Goal: Information Seeking & Learning: Learn about a topic

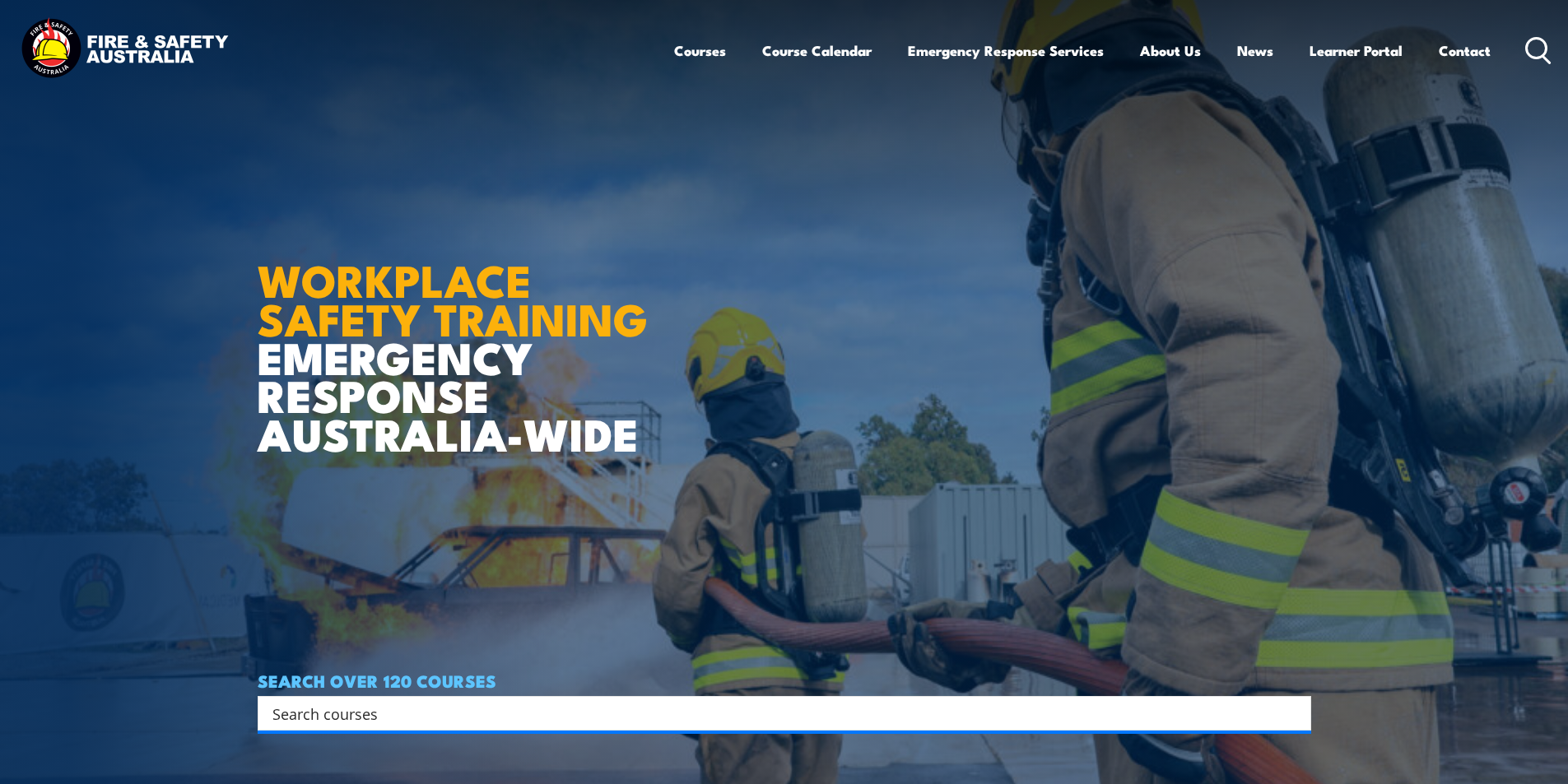
click at [366, 711] on input "Search input" at bounding box center [773, 713] width 1002 height 24
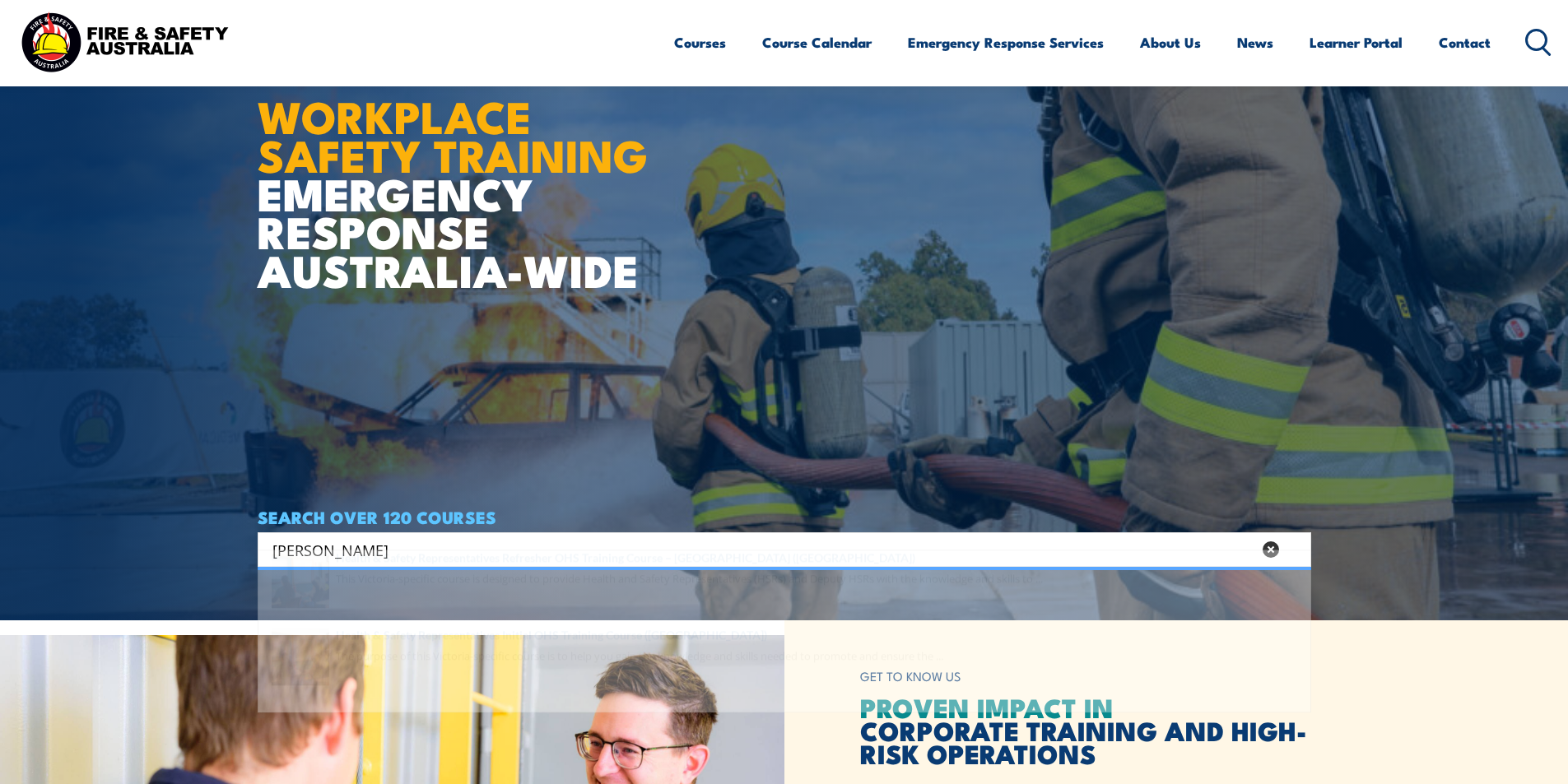
scroll to position [329, 0]
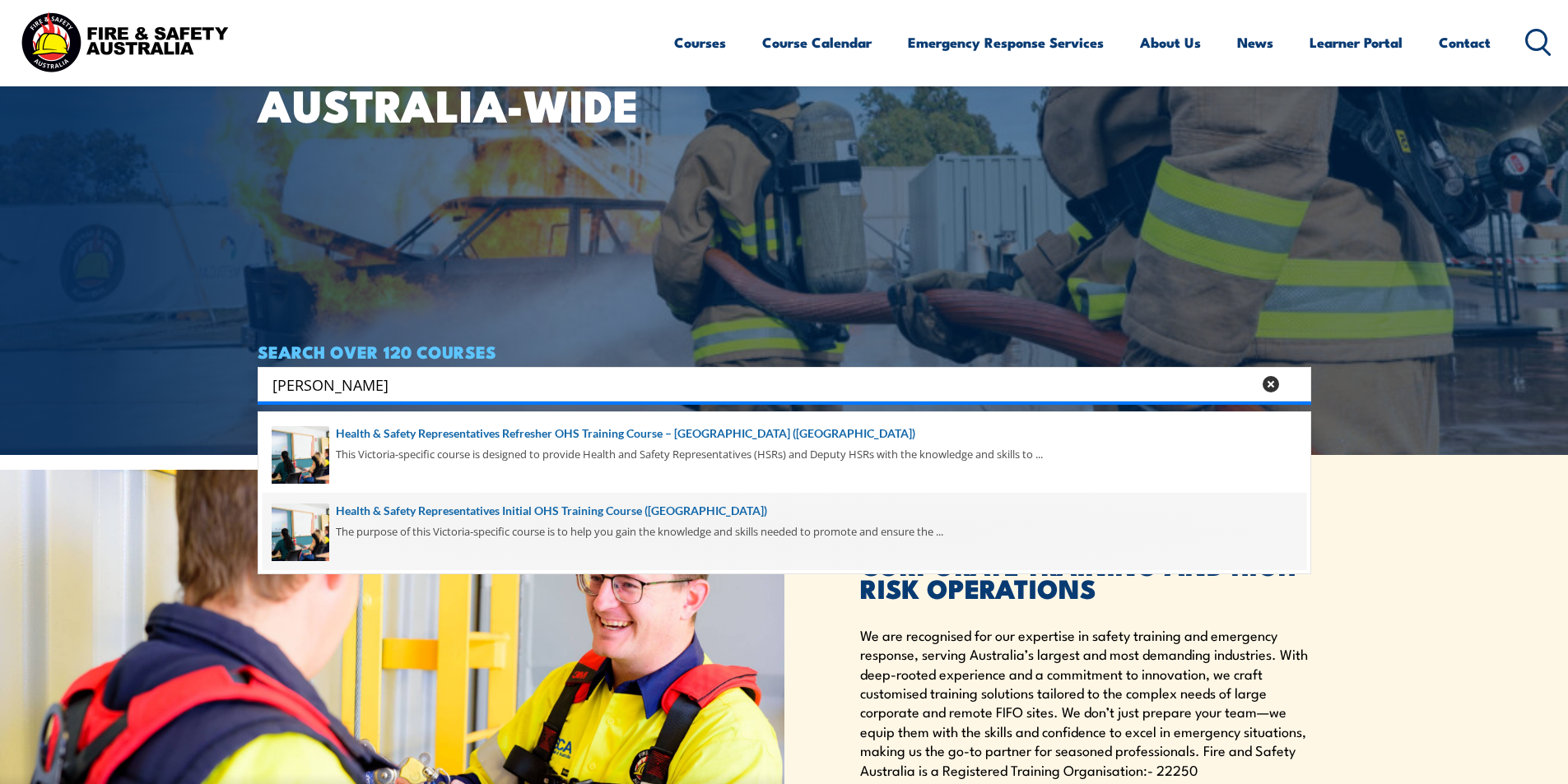
type input "vic healt"
click at [581, 508] on span at bounding box center [784, 531] width 1044 height 77
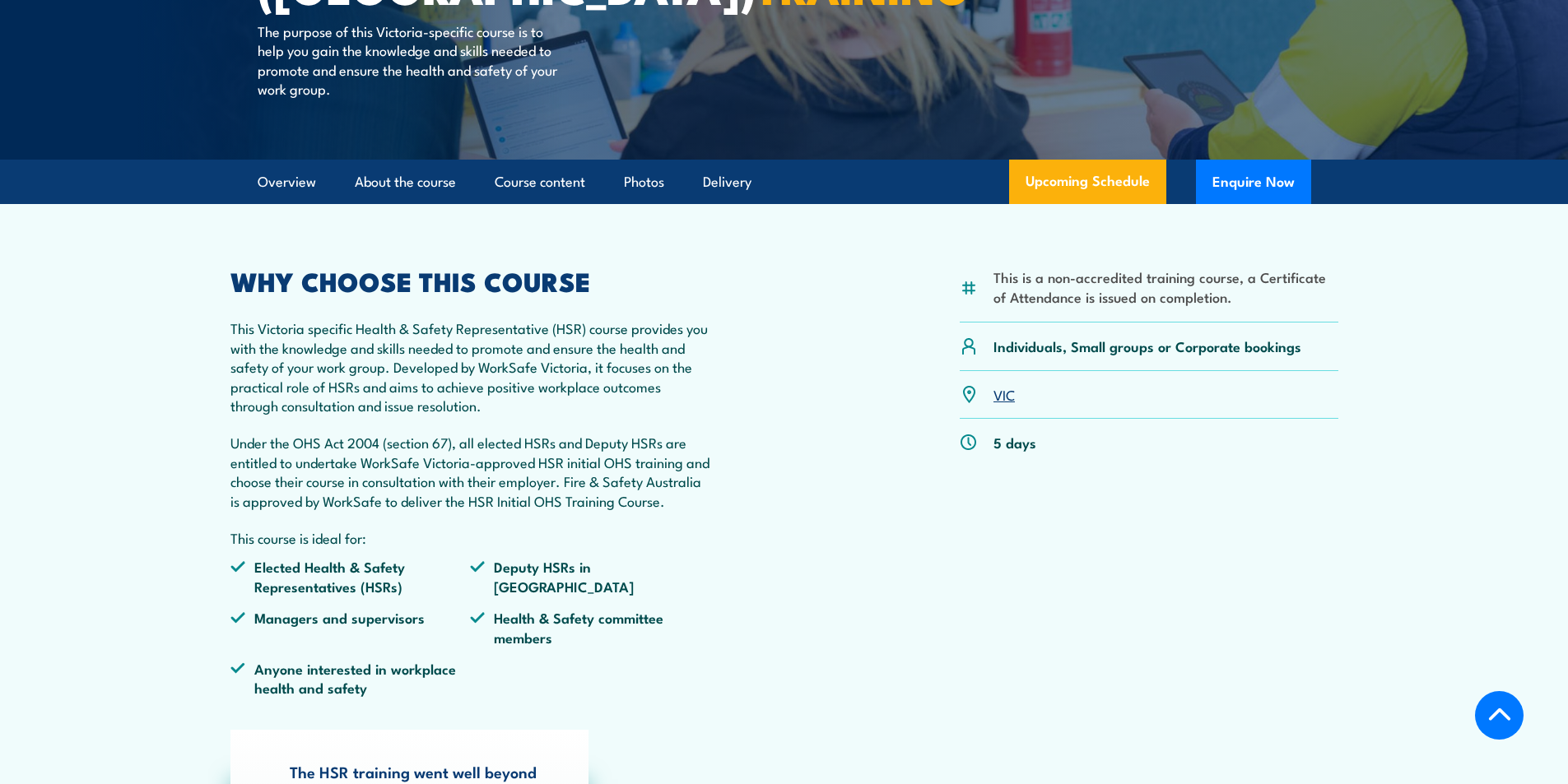
click at [1010, 399] on link "VIC" at bounding box center [1005, 394] width 22 height 20
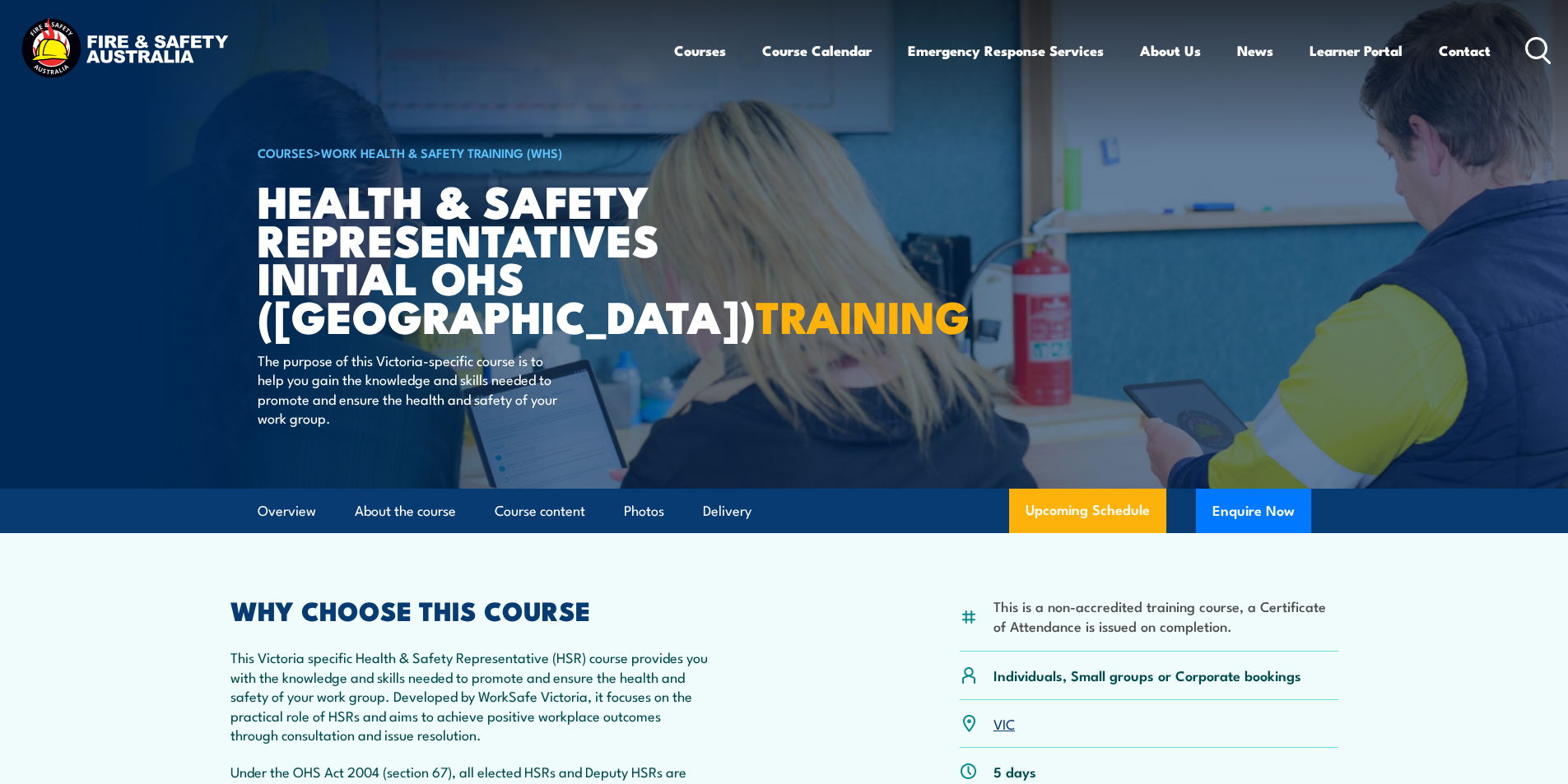
click at [1531, 44] on icon at bounding box center [1538, 50] width 26 height 27
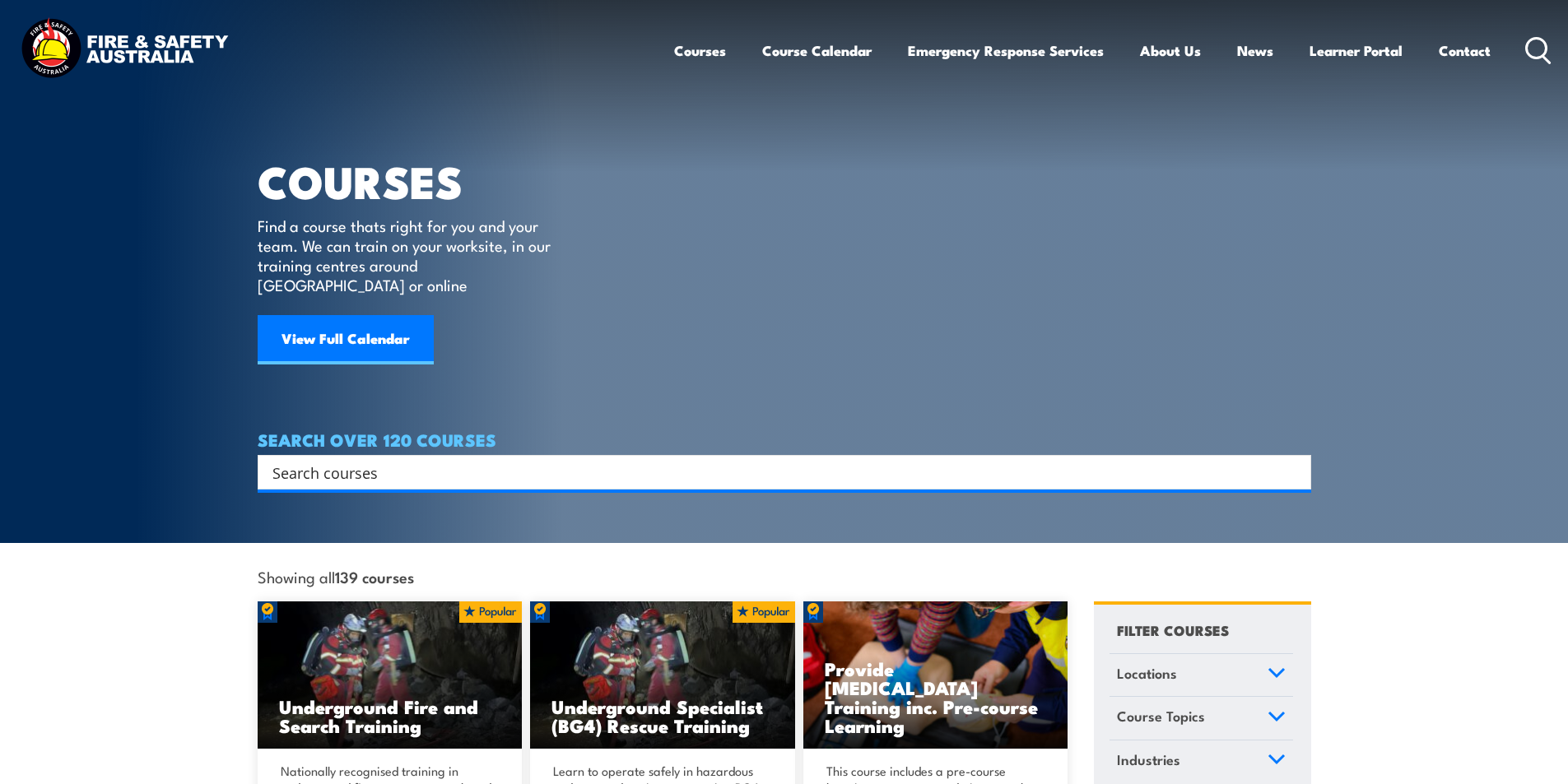
click at [426, 460] on input "Search input" at bounding box center [773, 472] width 1002 height 24
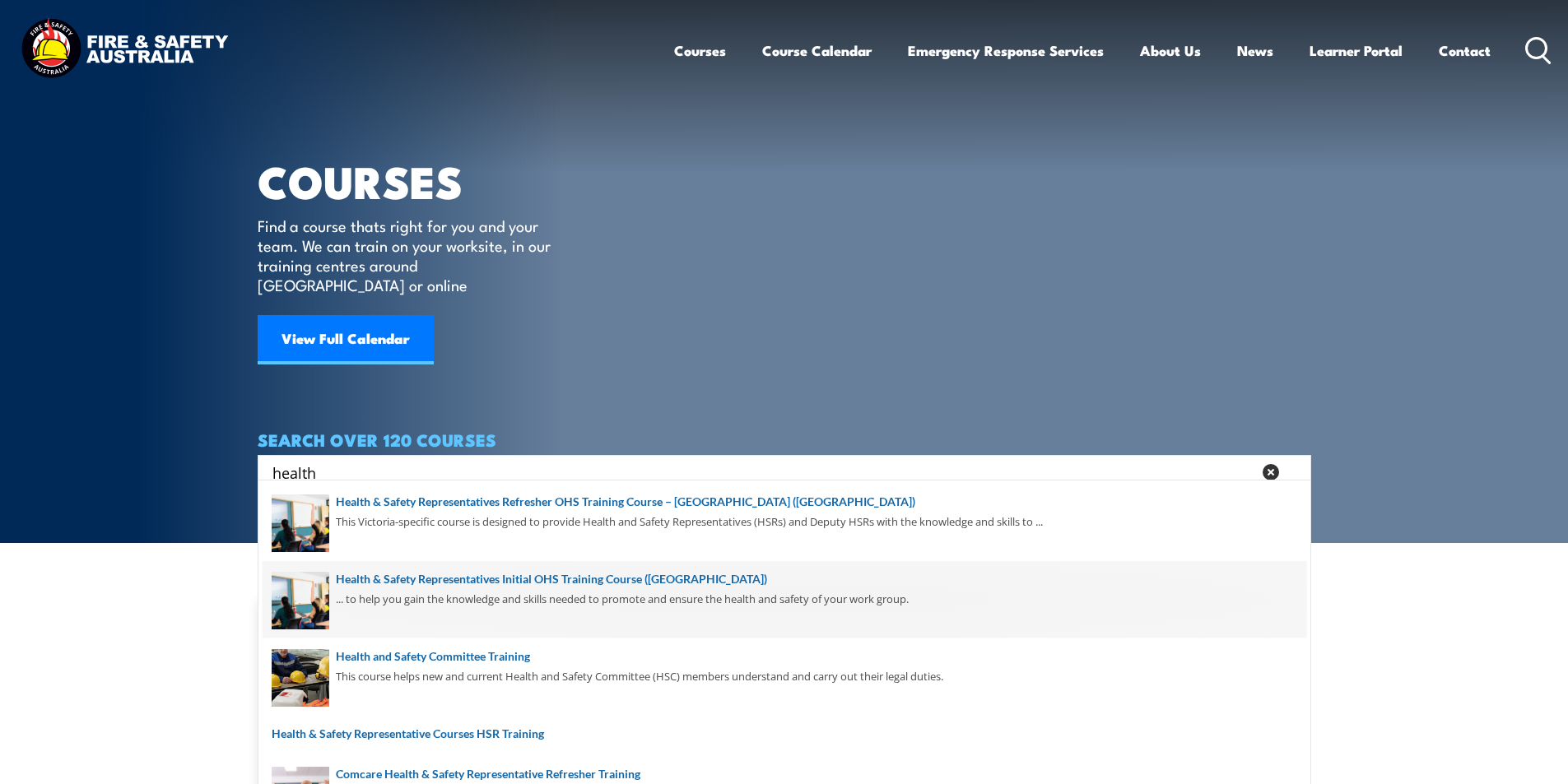
type input "health"
click at [629, 576] on span at bounding box center [784, 600] width 1044 height 77
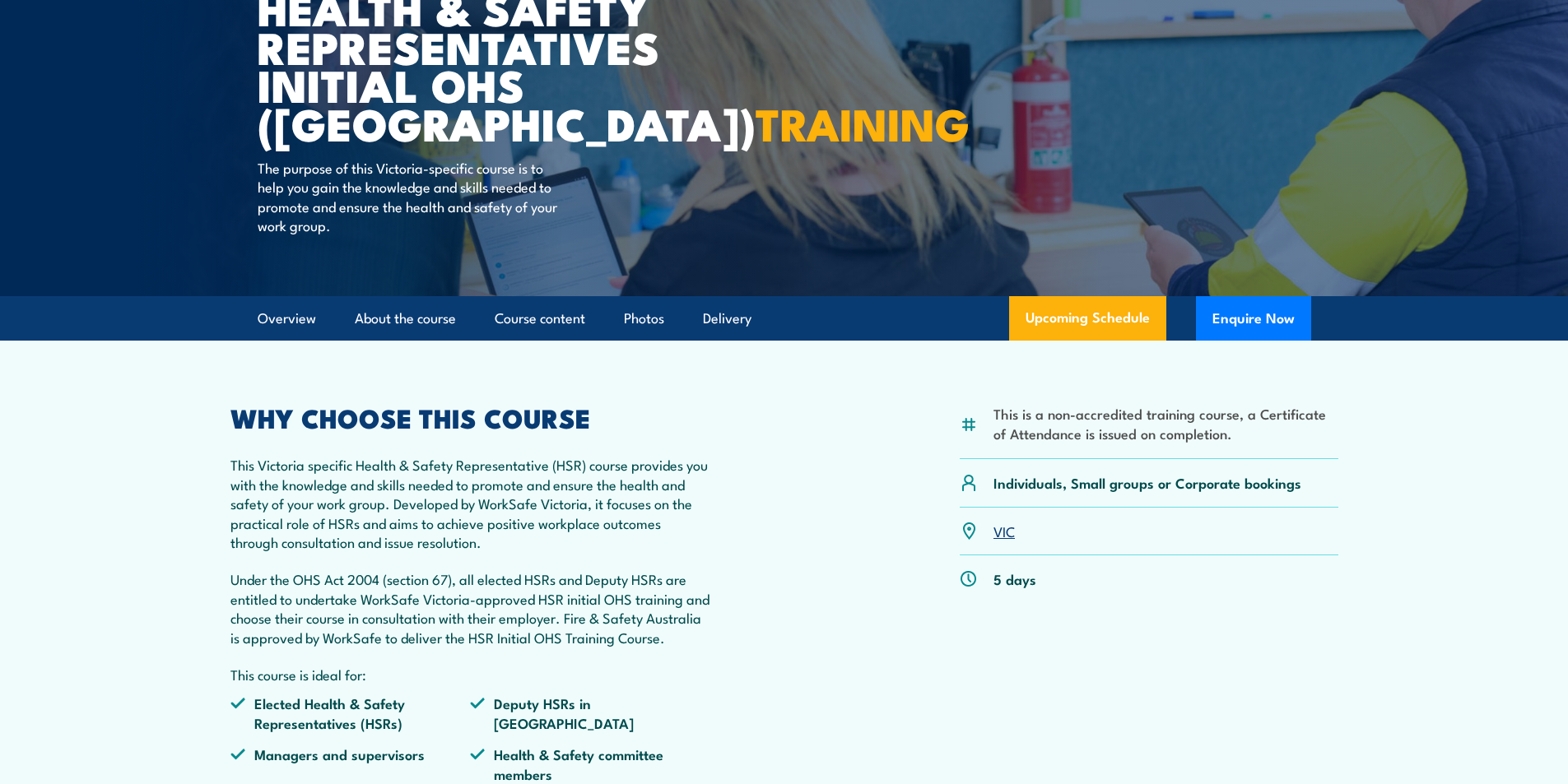
scroll to position [247, 0]
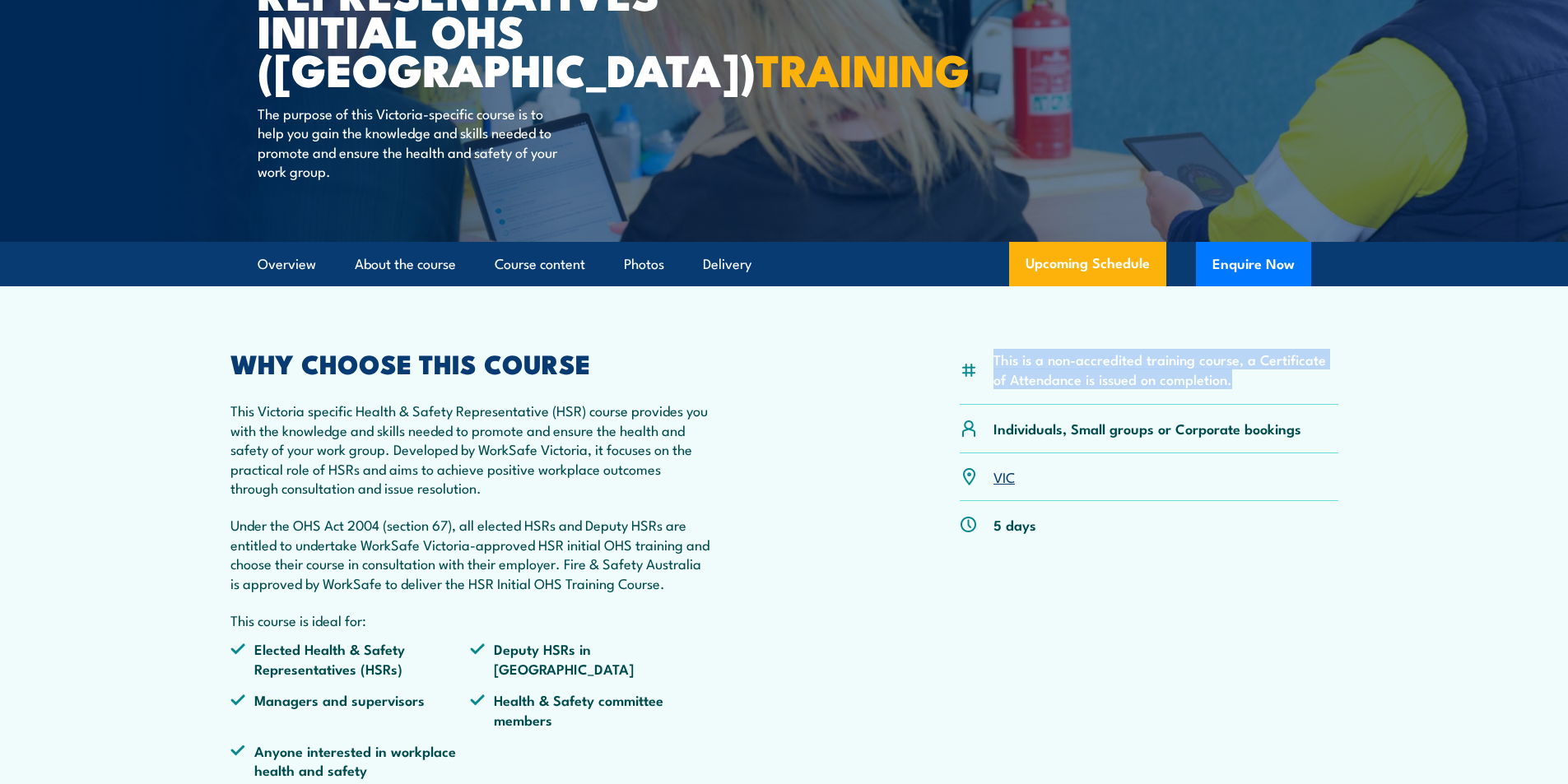
drag, startPoint x: 995, startPoint y: 356, endPoint x: 1257, endPoint y: 377, distance: 262.8
click at [1257, 377] on li "This is a non-accredited training course, a Certificate of Attendance is issued…" at bounding box center [1166, 369] width 345 height 38
copy li "This is a non-accredited training course, a Certificate of Attendance is issued…"
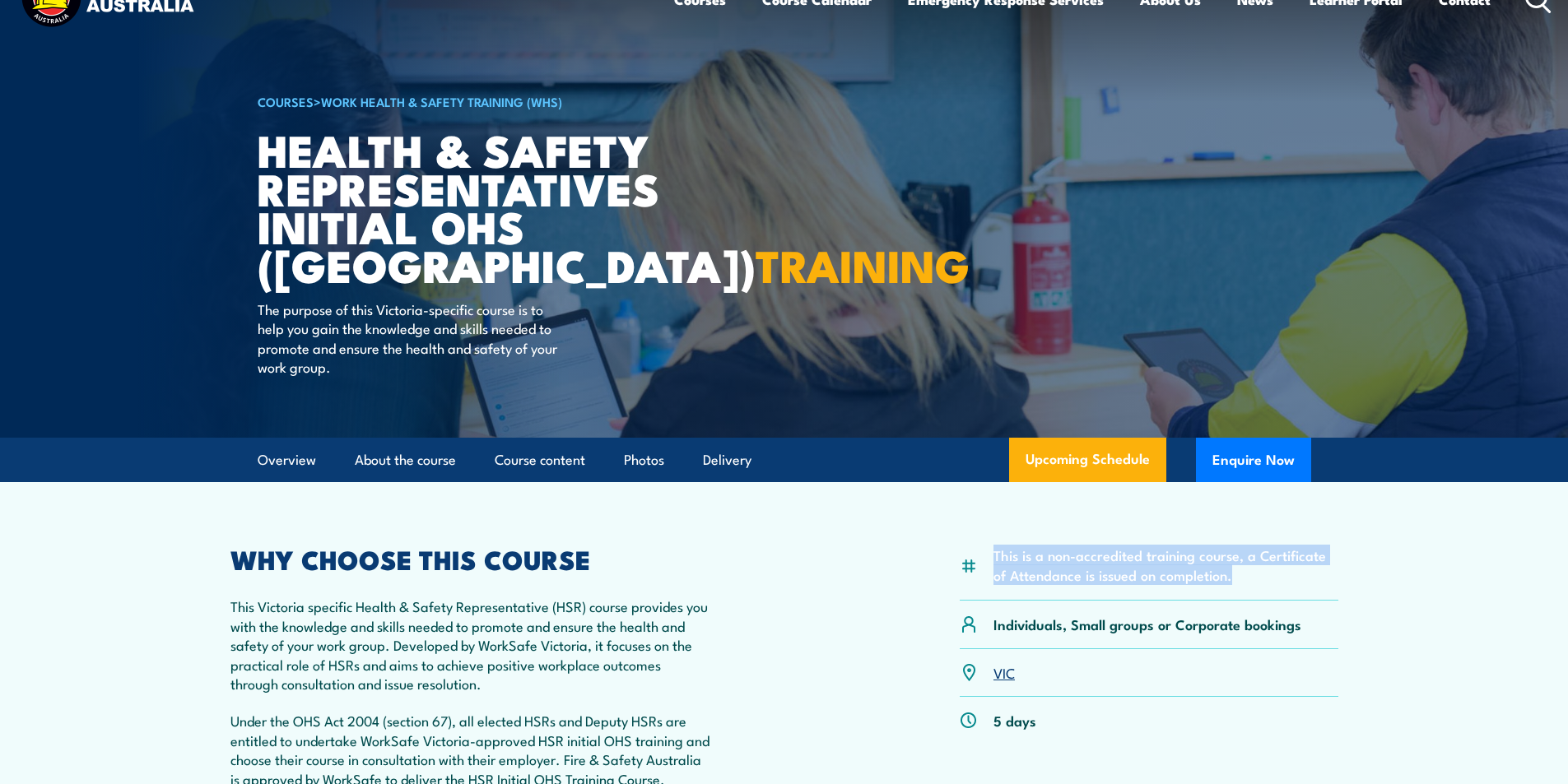
scroll to position [0, 0]
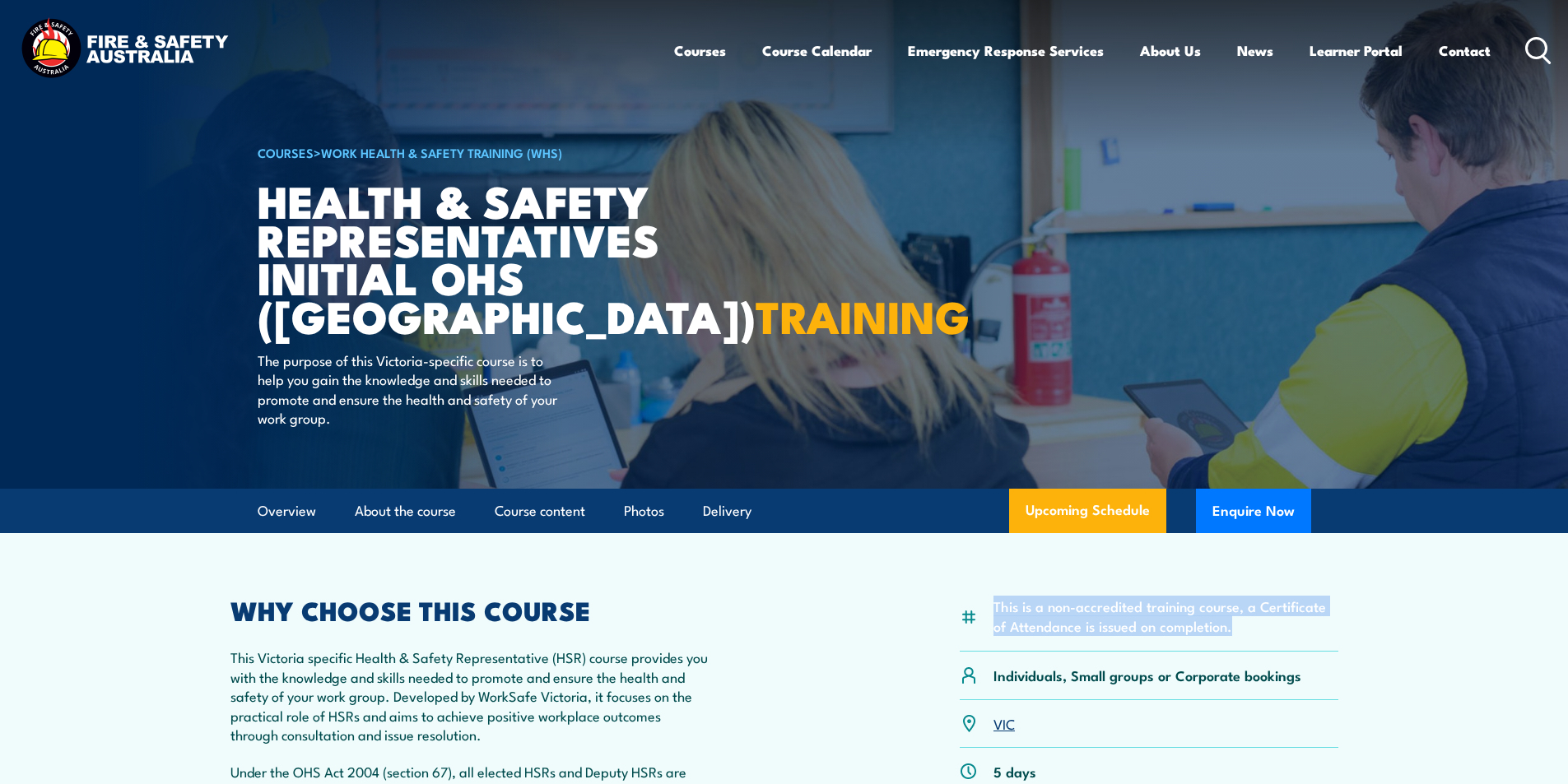
click at [1537, 45] on icon at bounding box center [1538, 50] width 26 height 27
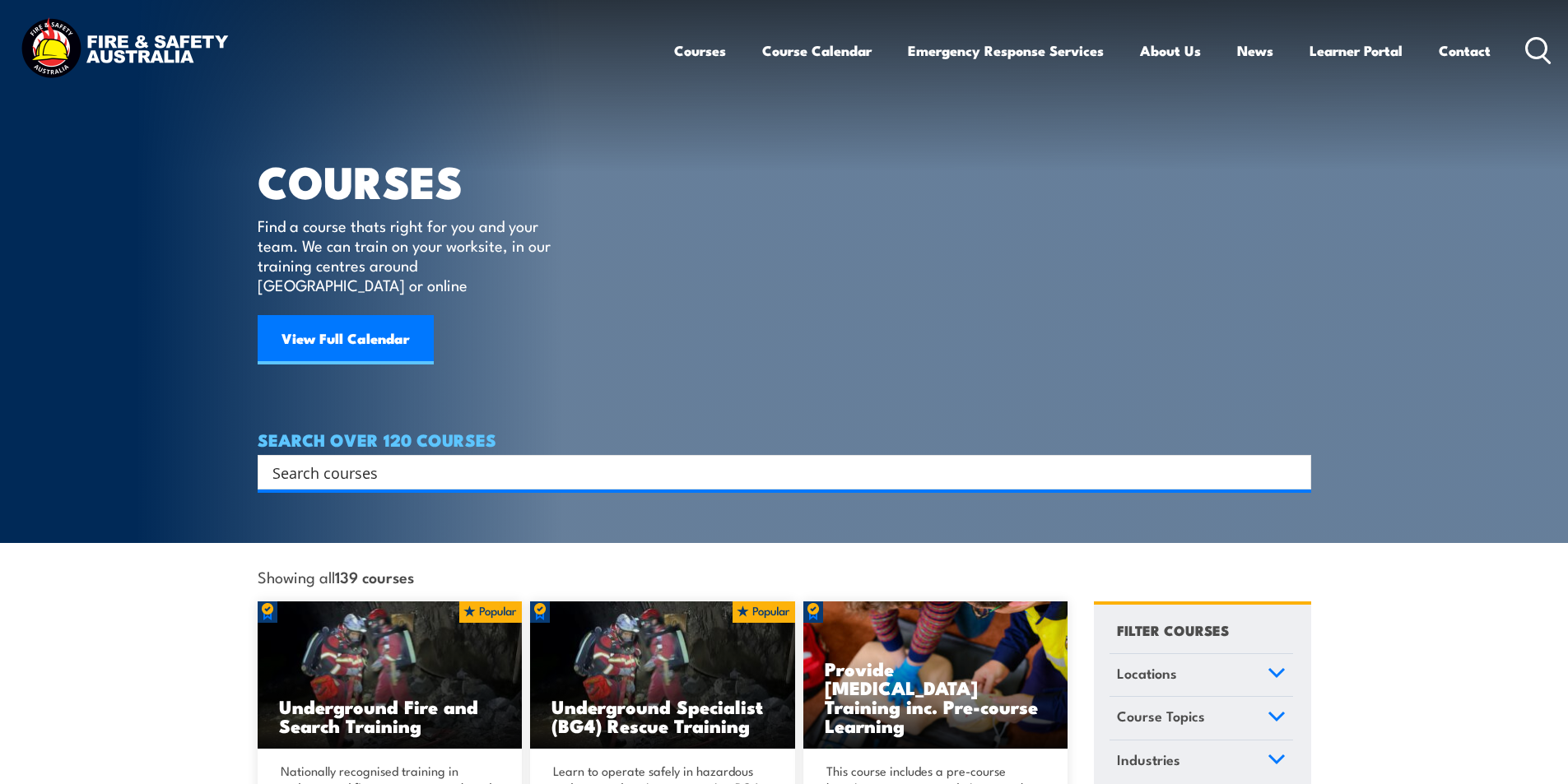
click at [347, 465] on div "Search" at bounding box center [784, 472] width 1053 height 34
click at [350, 460] on input "Search input" at bounding box center [773, 472] width 1002 height 24
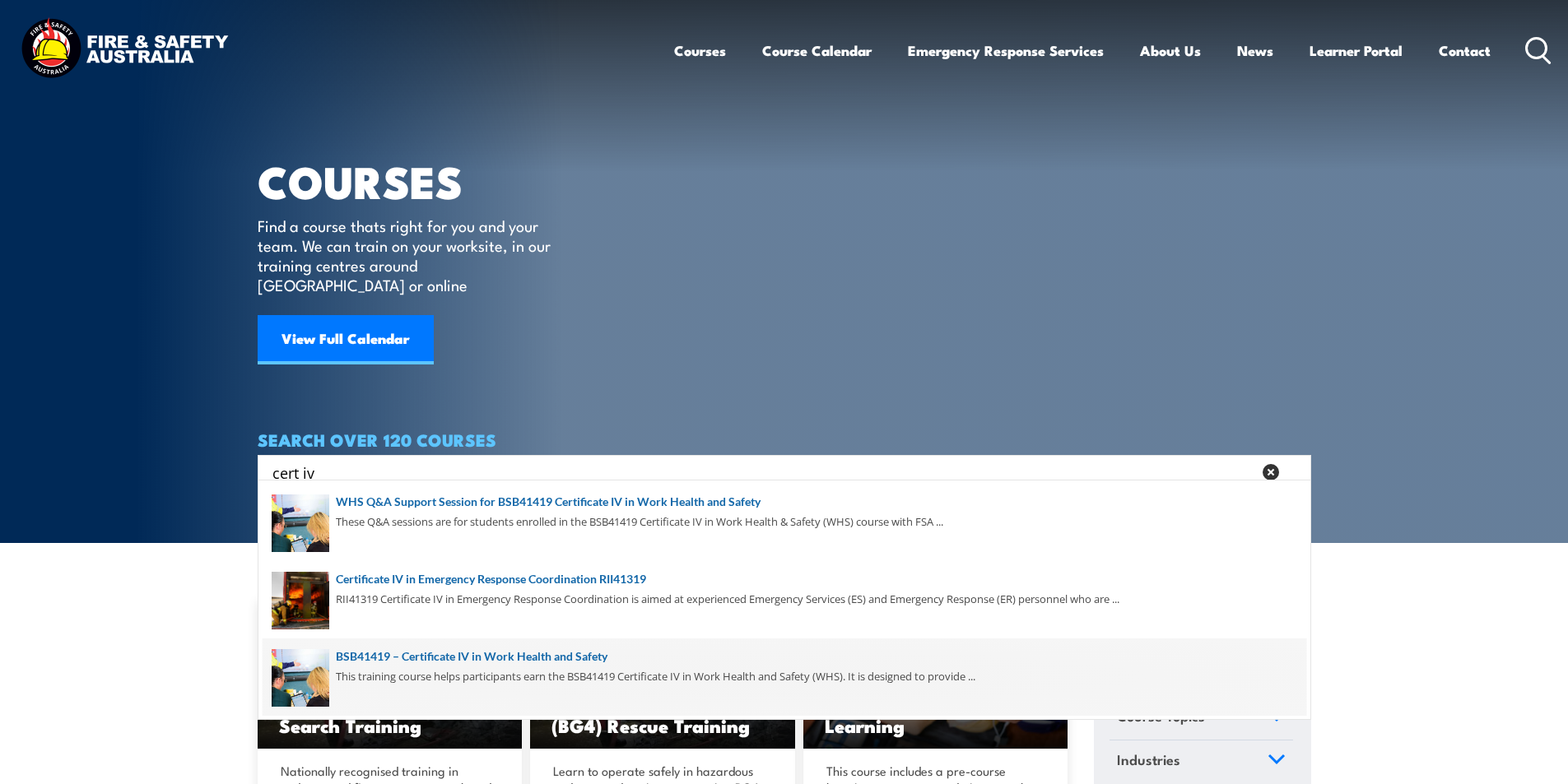
type input "cert iv"
click at [596, 649] on span at bounding box center [784, 677] width 1044 height 77
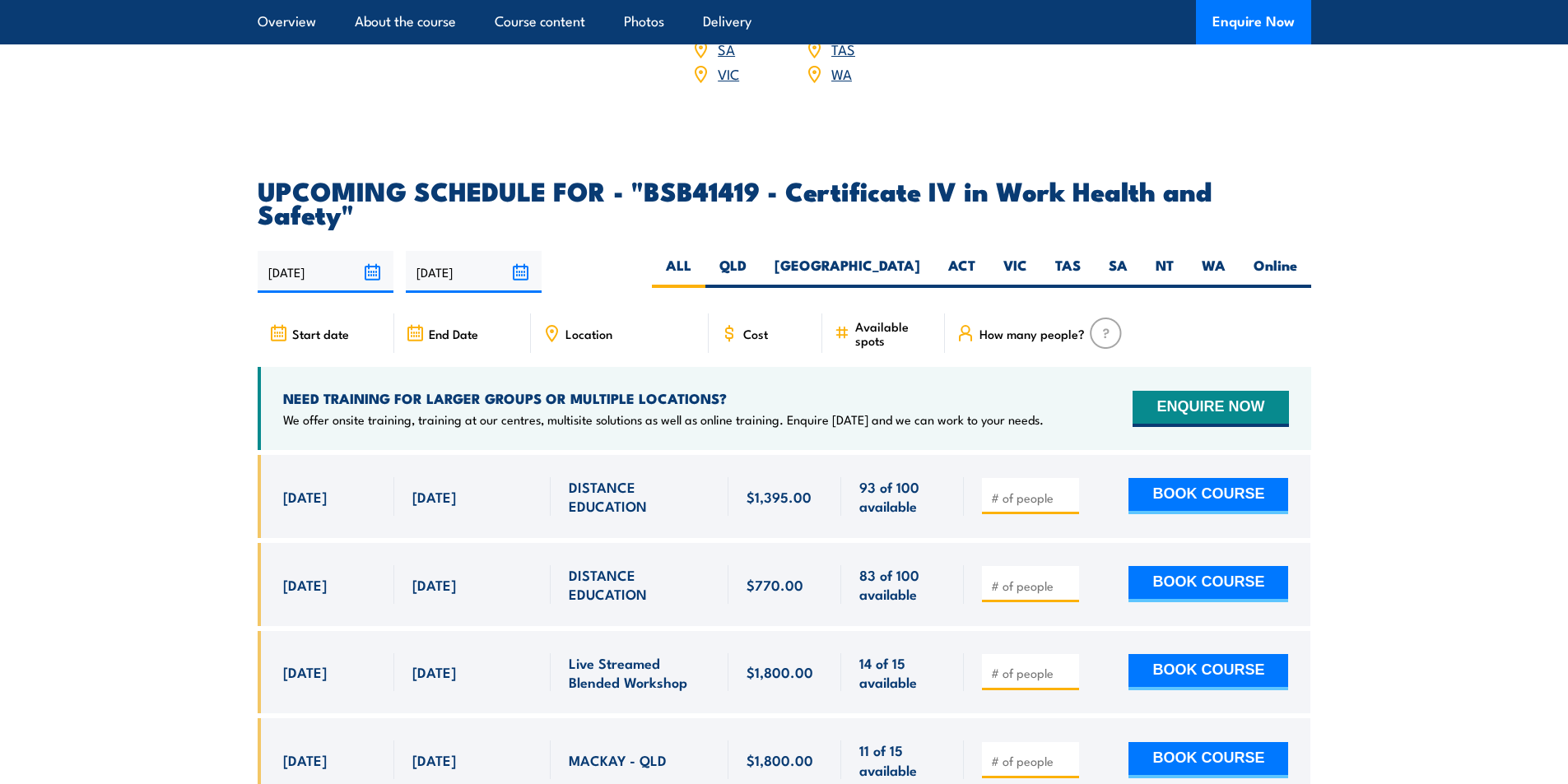
scroll to position [4854, 0]
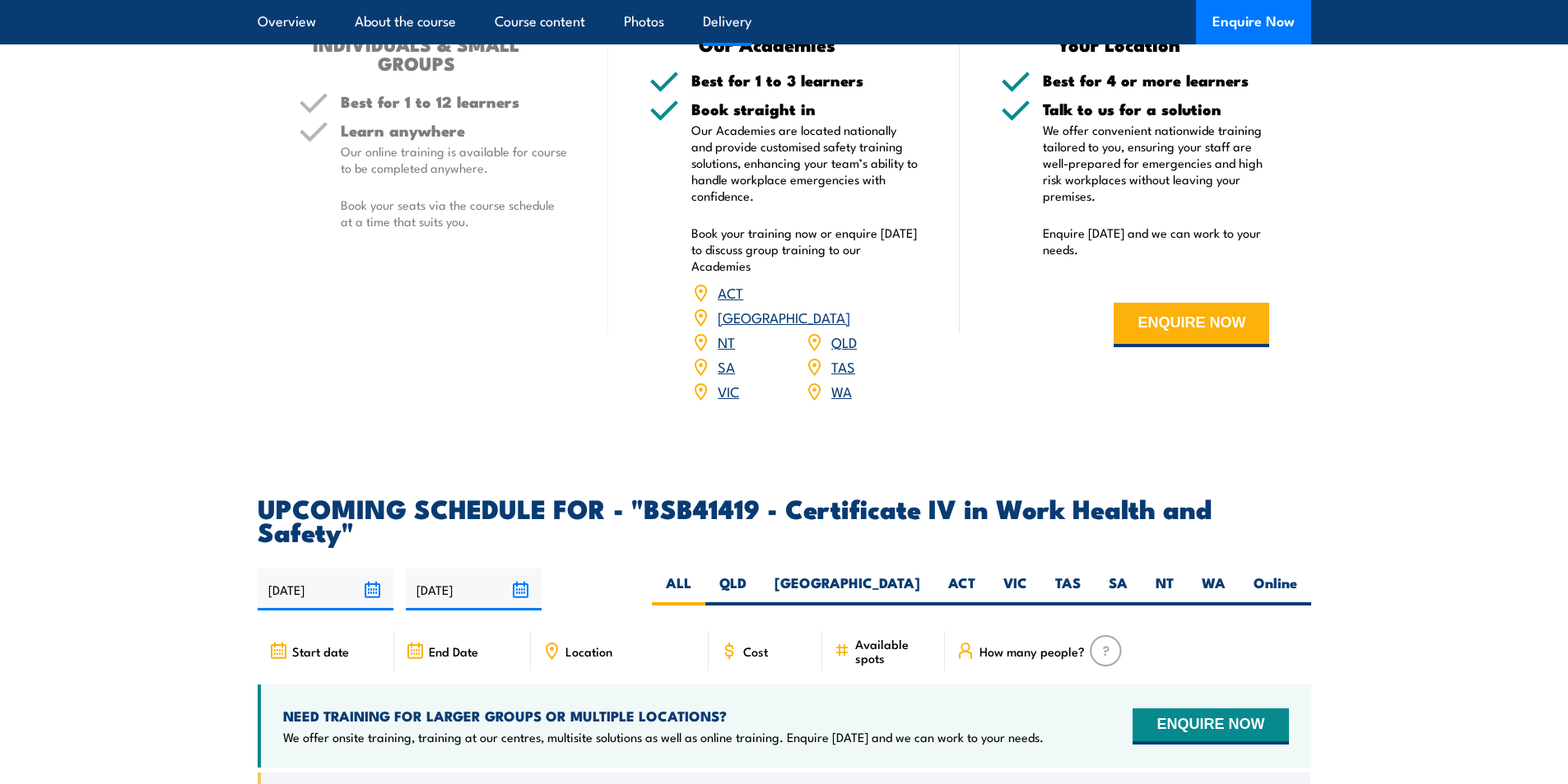
click at [846, 331] on link "QLD" at bounding box center [844, 341] width 25 height 20
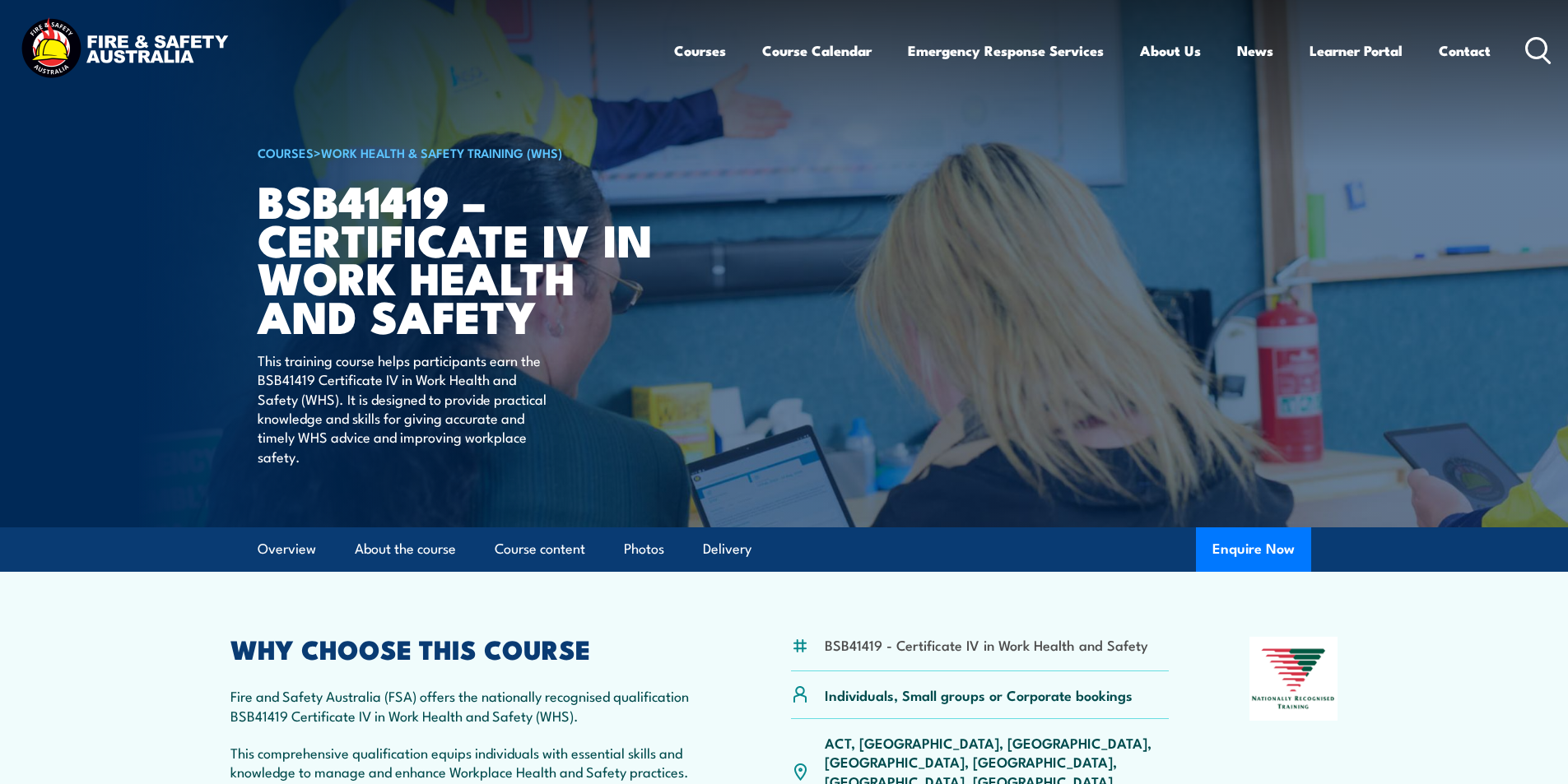
scroll to position [412, 0]
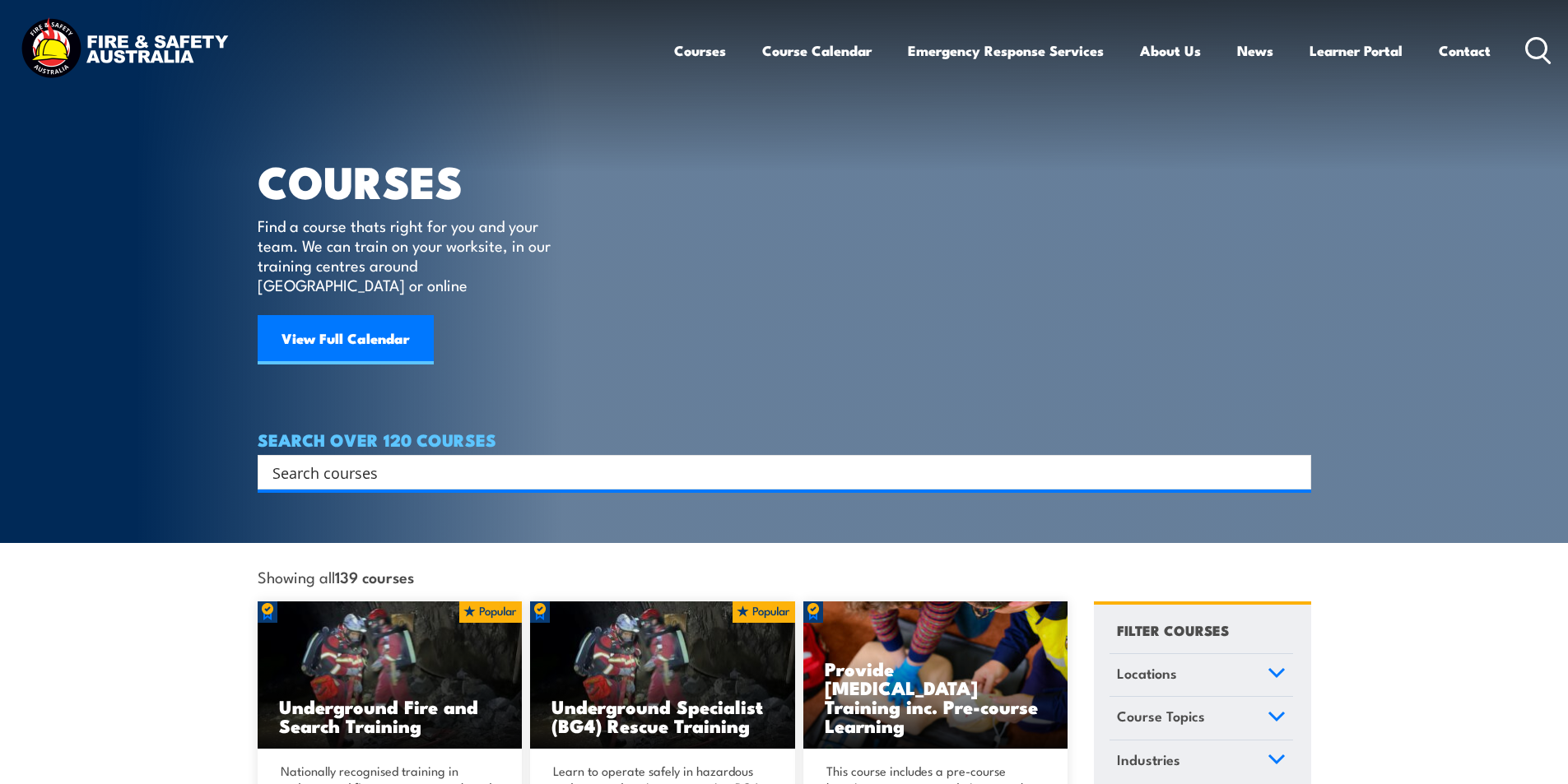
click at [470, 460] on input "Search input" at bounding box center [773, 472] width 1002 height 24
type input "vic"
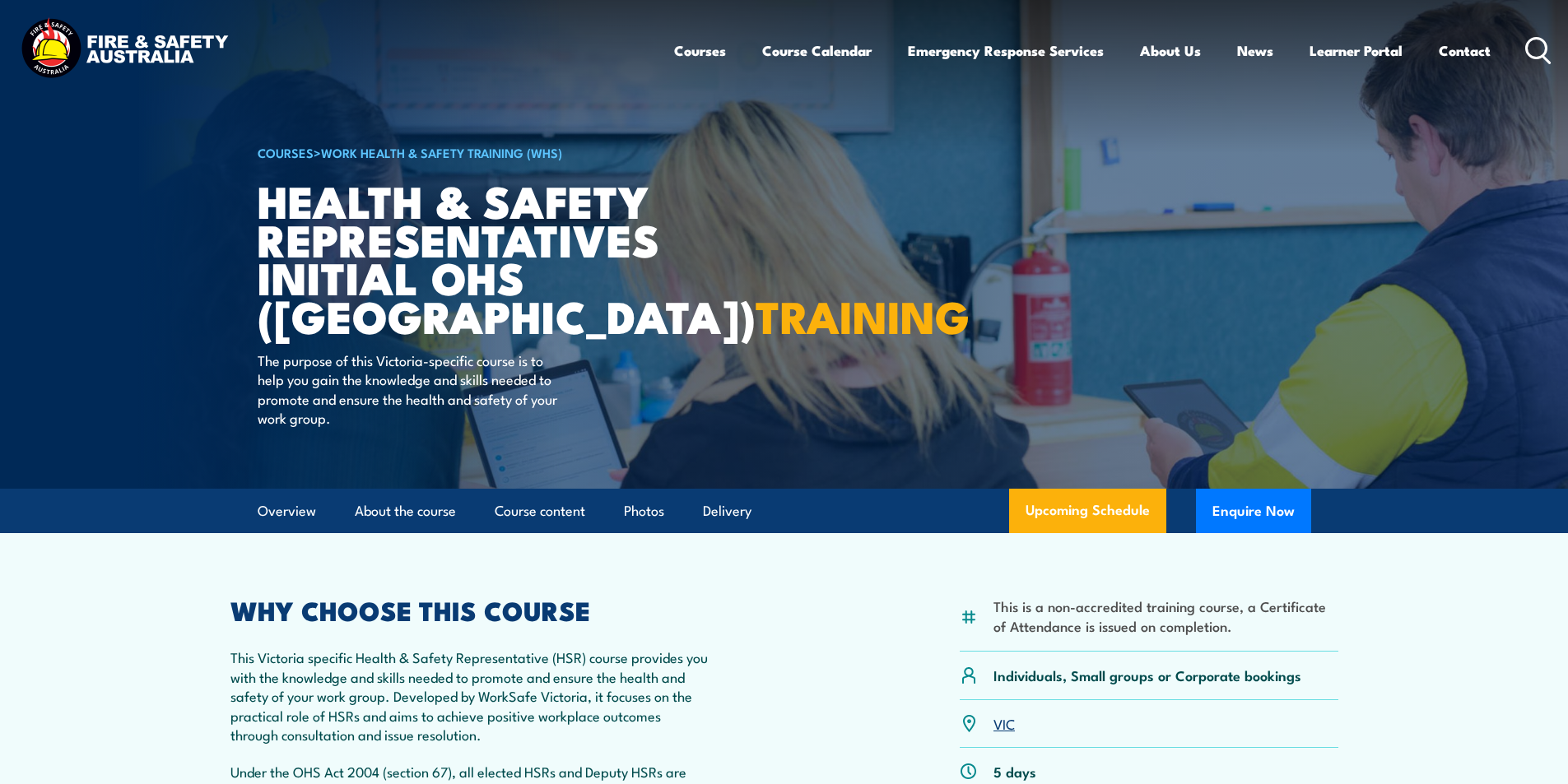
click at [1534, 46] on icon at bounding box center [1538, 50] width 26 height 27
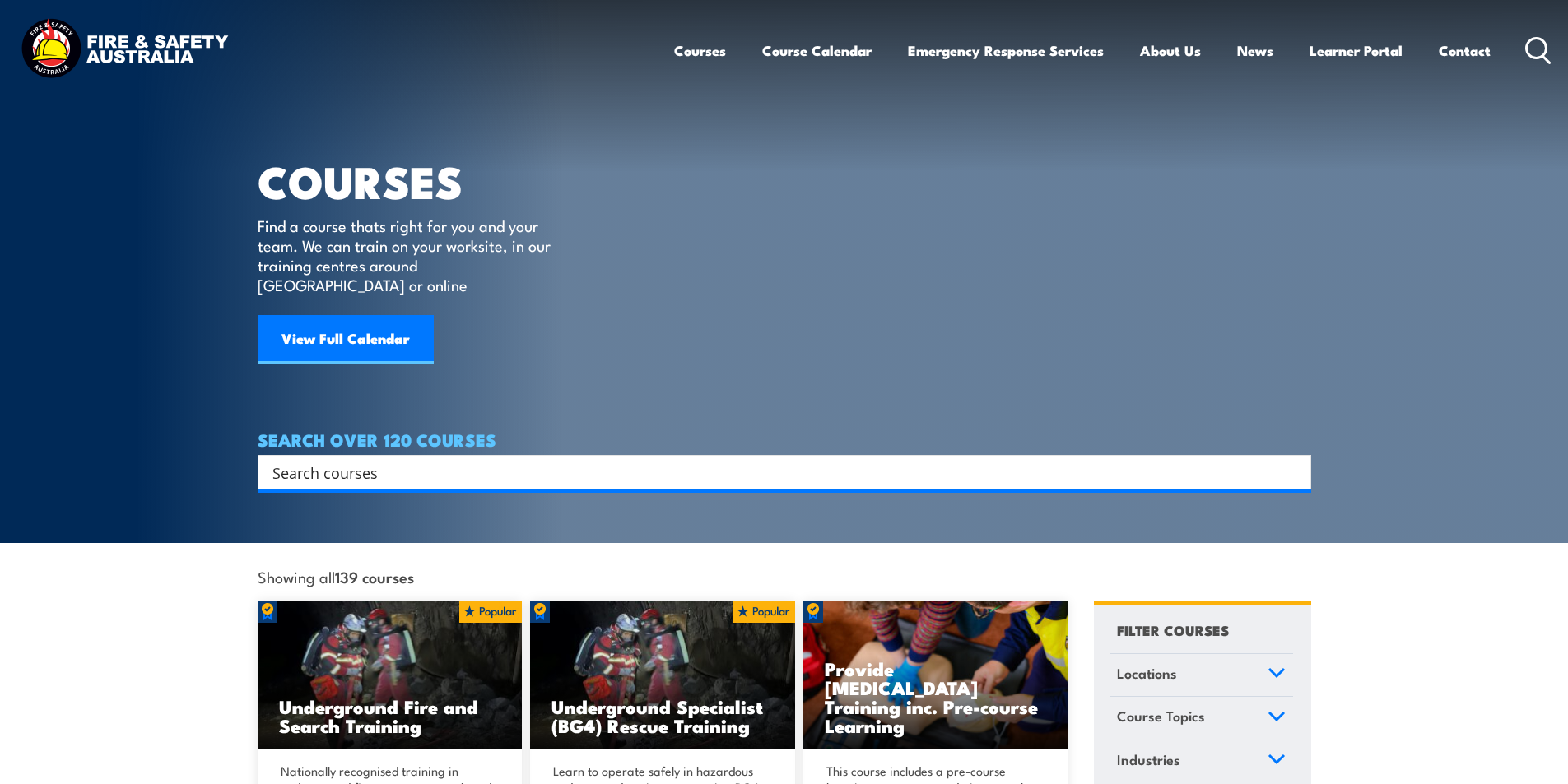
click at [321, 460] on input "Search input" at bounding box center [773, 472] width 1002 height 24
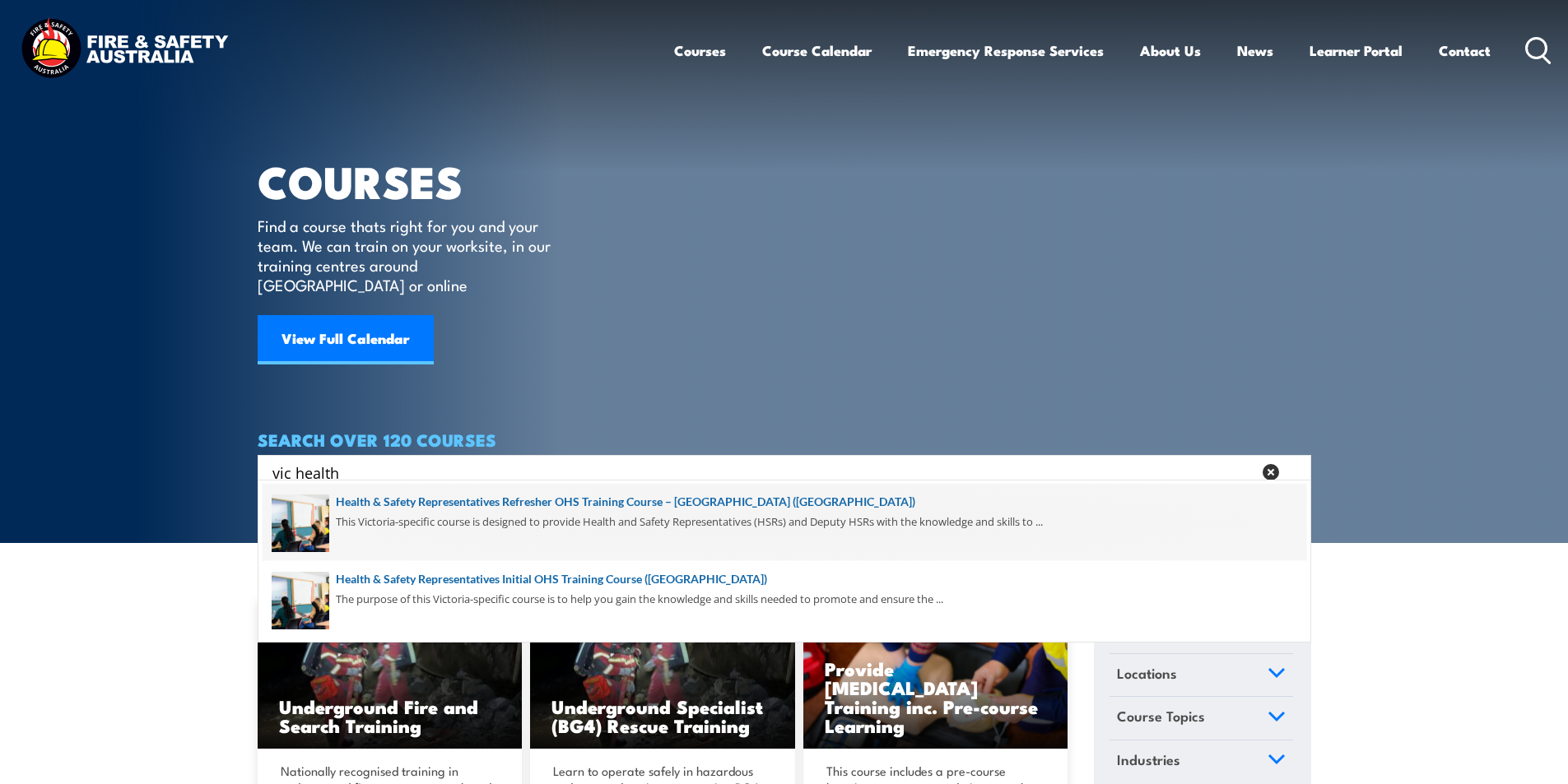
type input "vic health"
click at [695, 500] on span at bounding box center [784, 522] width 1044 height 77
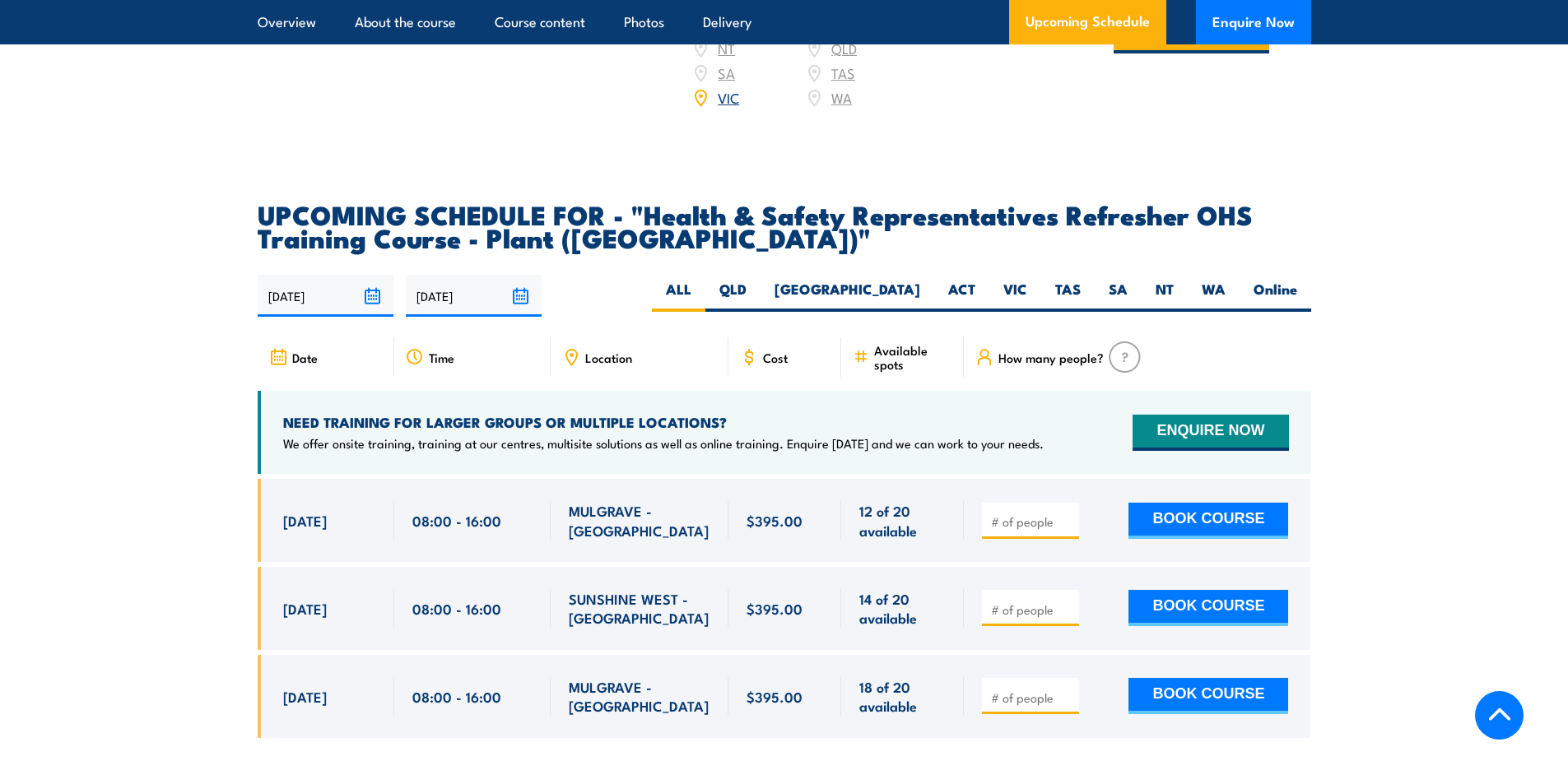
scroll to position [2961, 0]
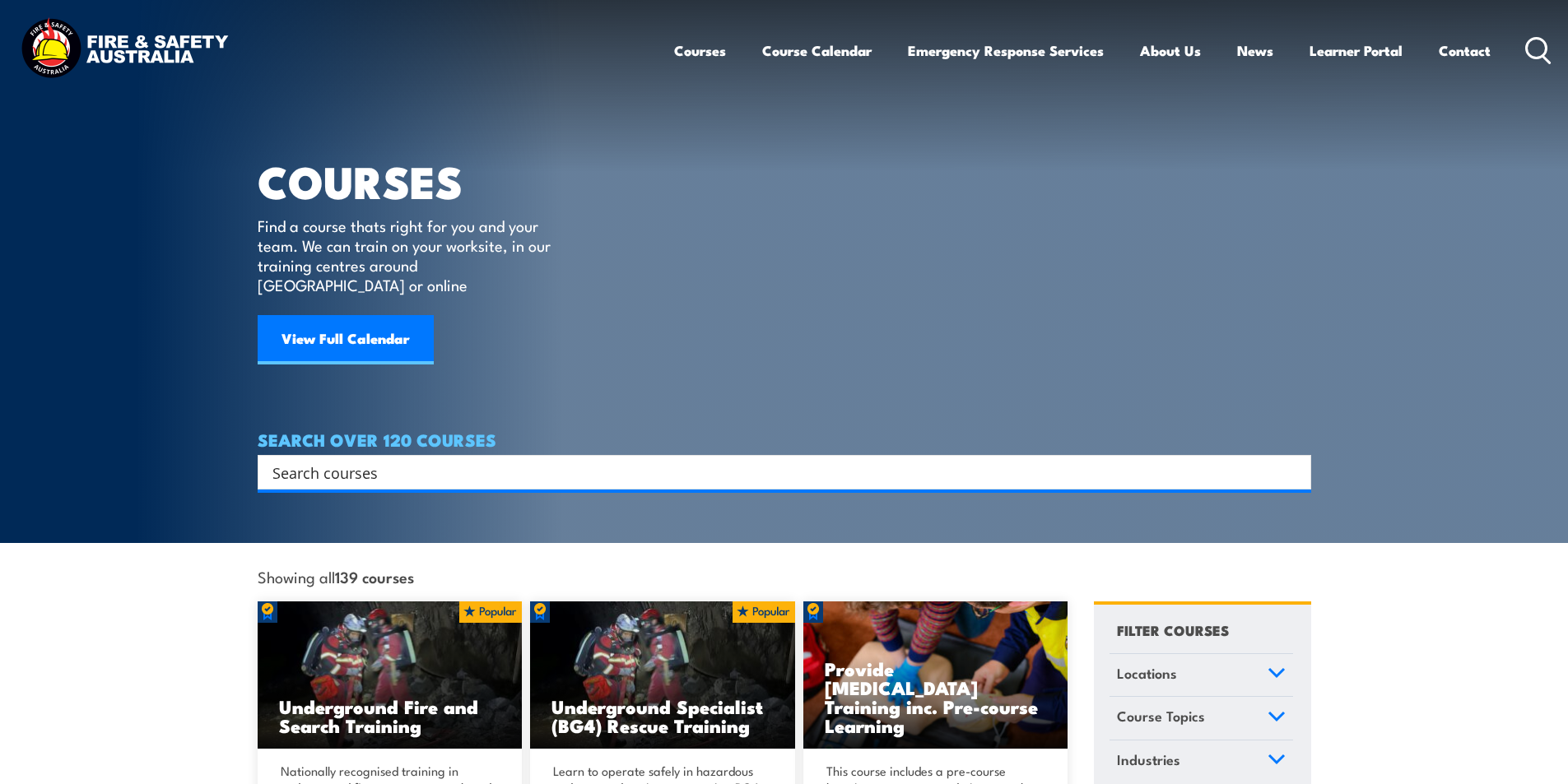
click at [424, 460] on input "Search input" at bounding box center [773, 472] width 1002 height 24
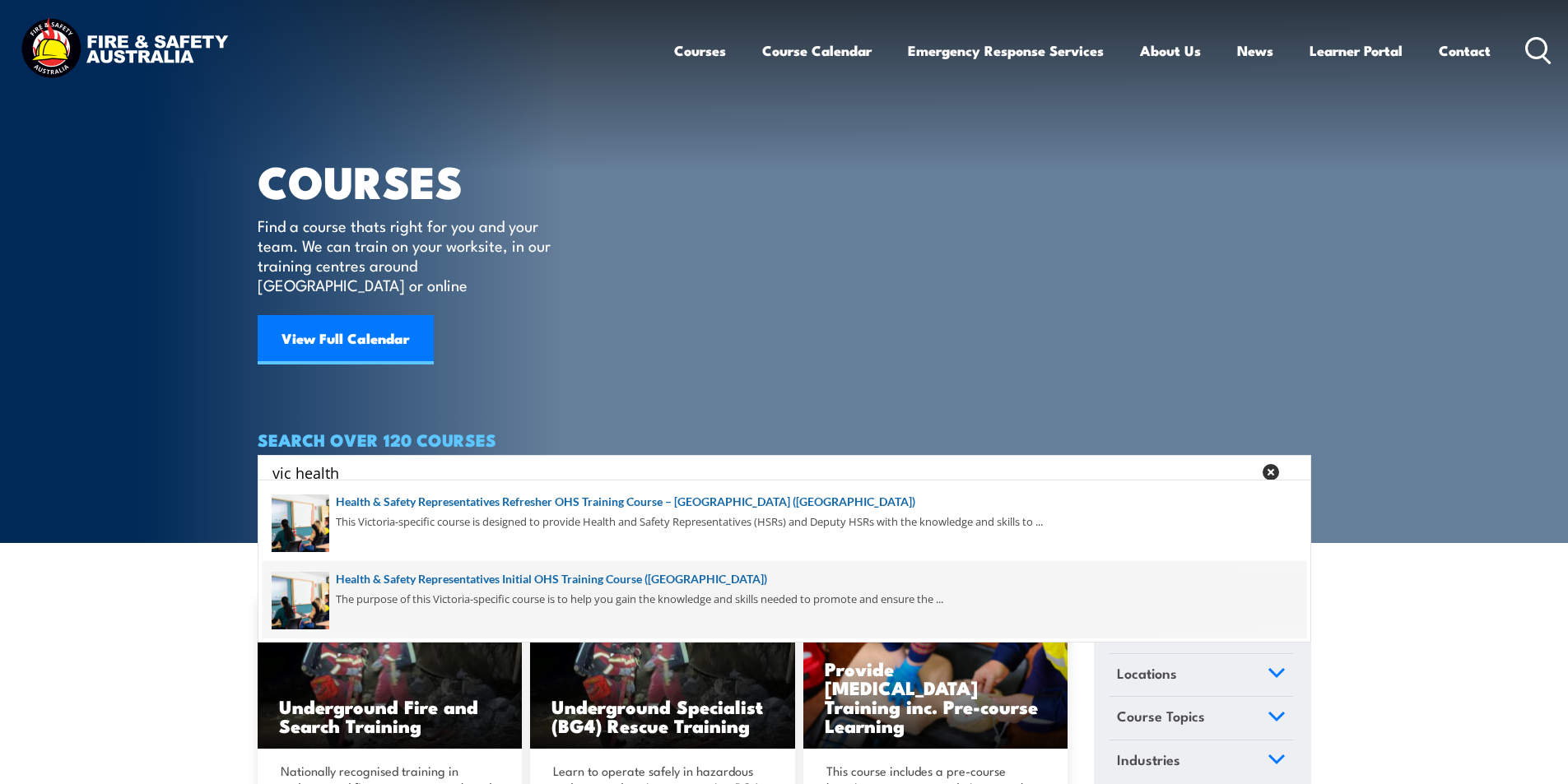
type input "vic health"
click at [631, 574] on span at bounding box center [784, 600] width 1044 height 77
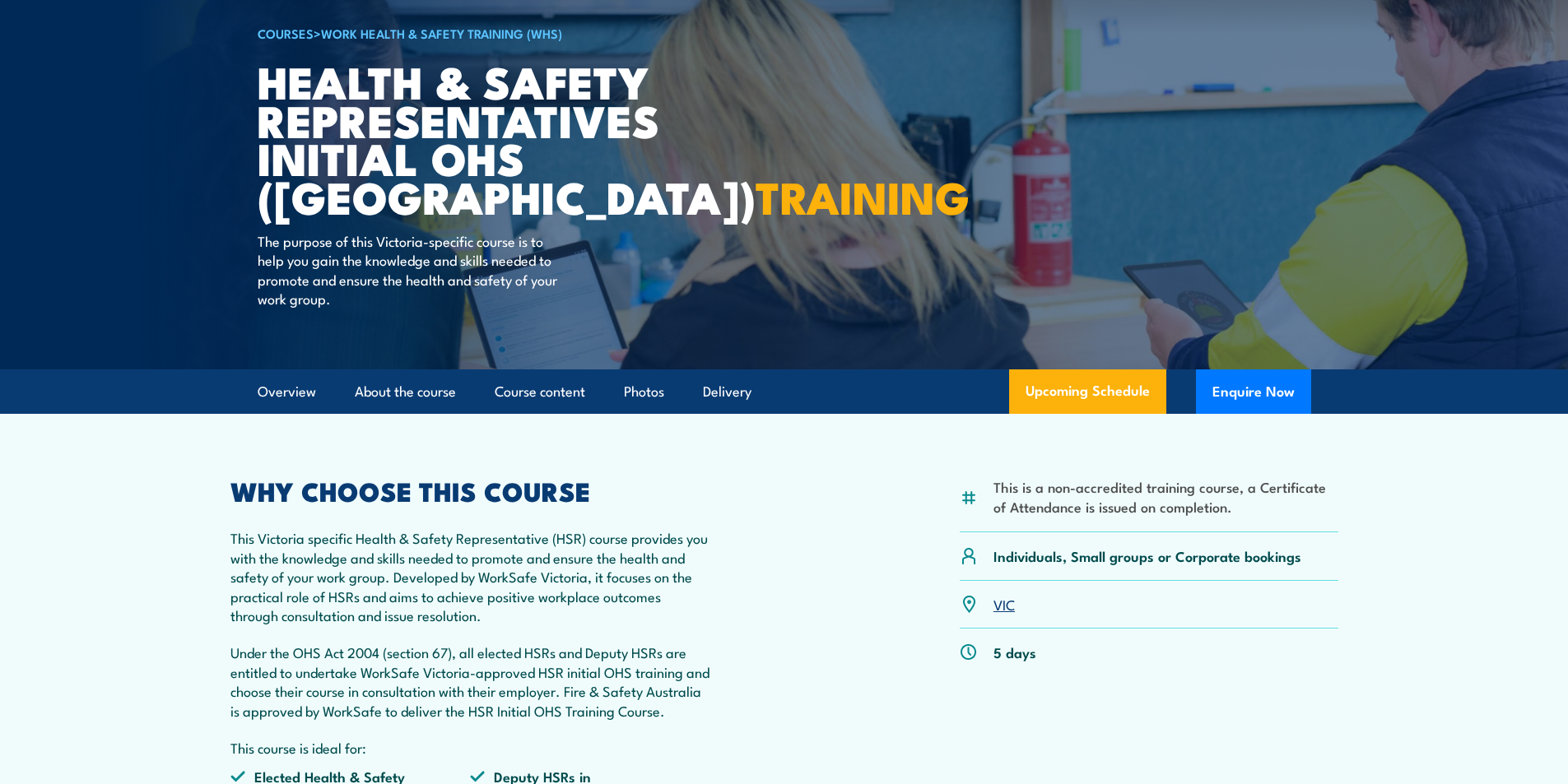
scroll to position [576, 0]
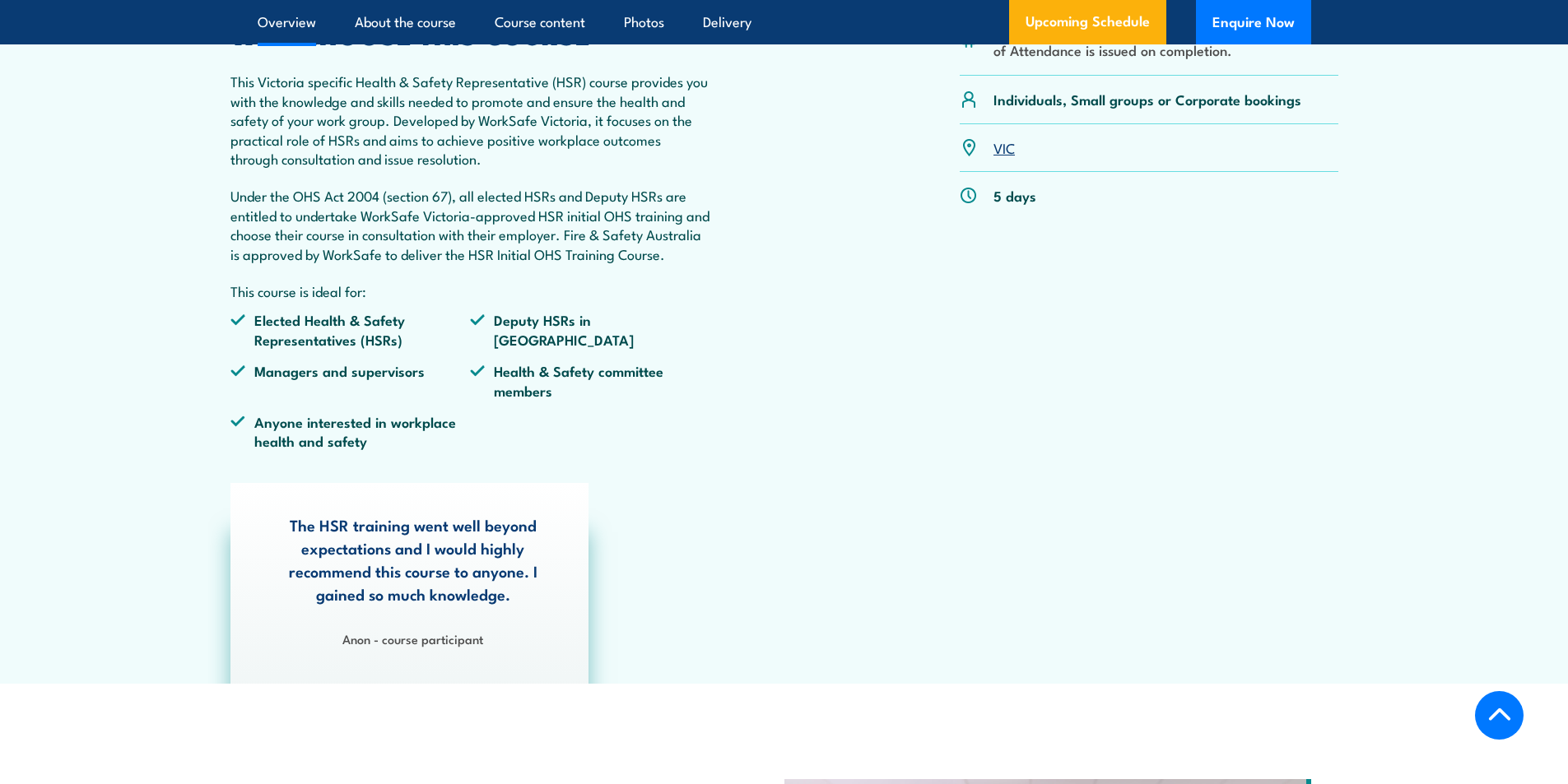
click at [1005, 146] on link "VIC" at bounding box center [1005, 147] width 22 height 20
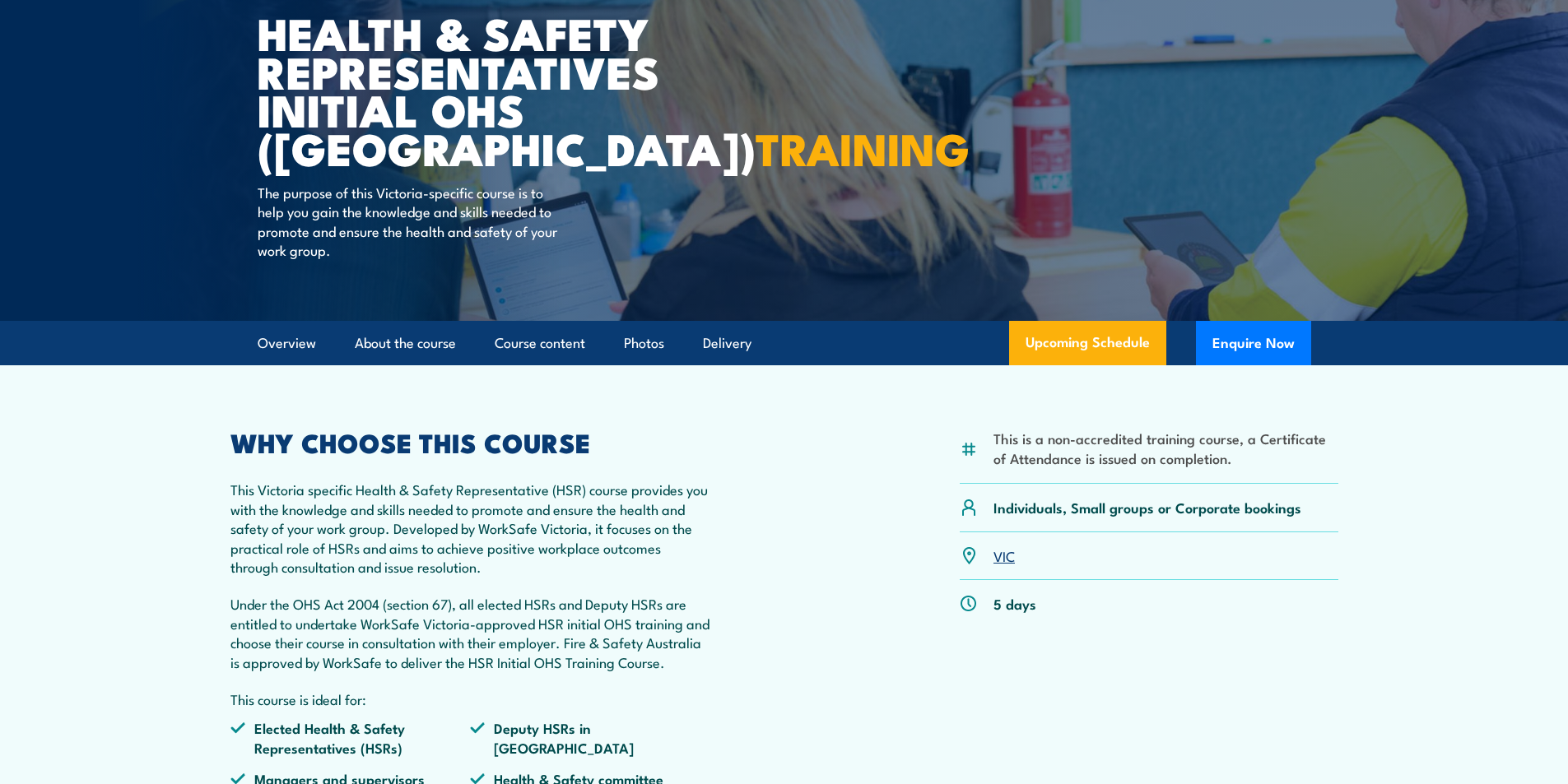
scroll to position [329, 0]
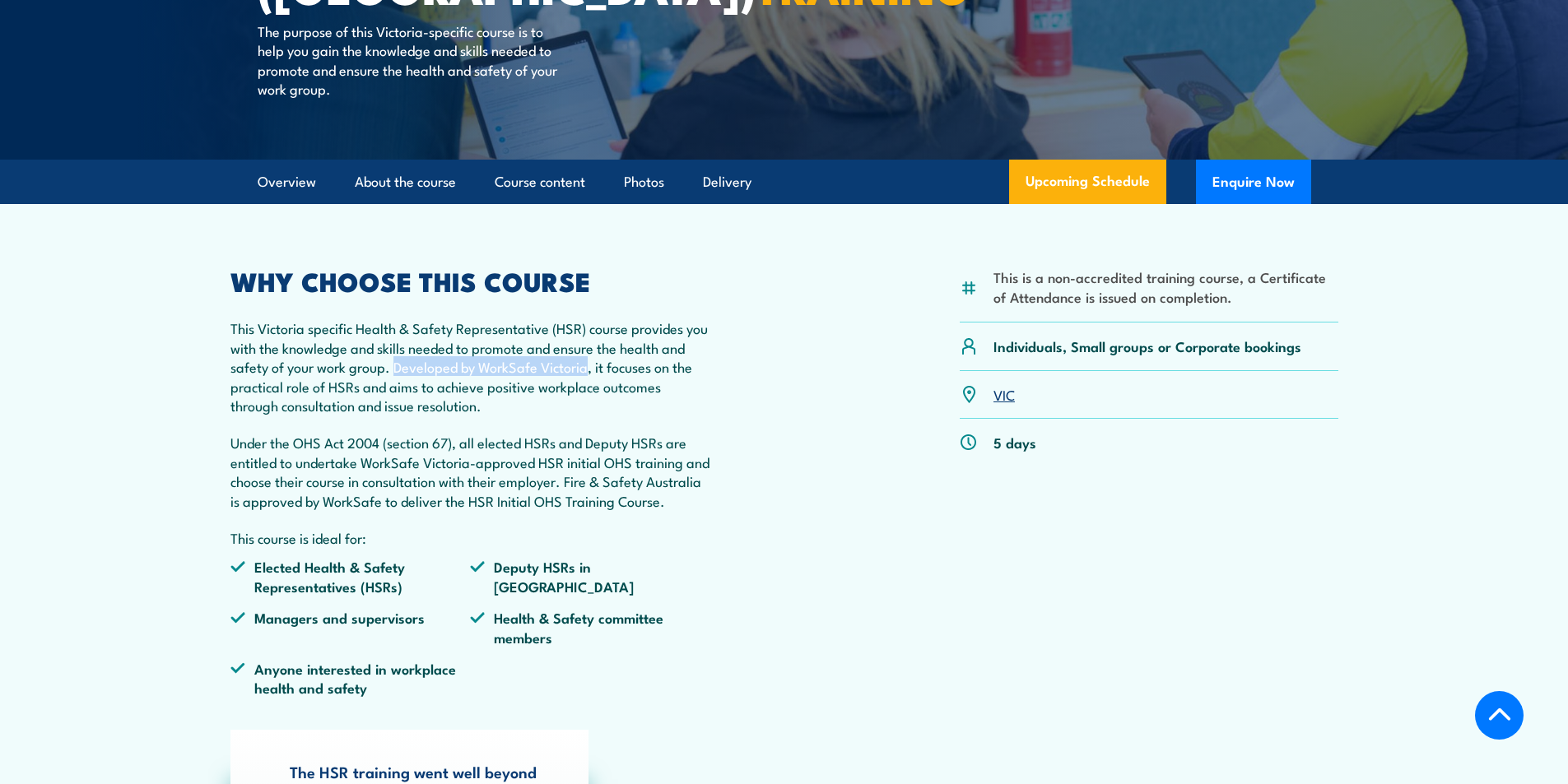
drag, startPoint x: 420, startPoint y: 365, endPoint x: 614, endPoint y: 369, distance: 194.0
click at [614, 369] on p "This Victoria specific Health & Safety Representative (HSR) course provides you…" at bounding box center [470, 366] width 481 height 96
copy p "Developed by WorkSafe Victoria"
click at [839, 347] on div "This is a non-accredited training course, a Certificate of Attendance is issued…" at bounding box center [784, 489] width 1108 height 441
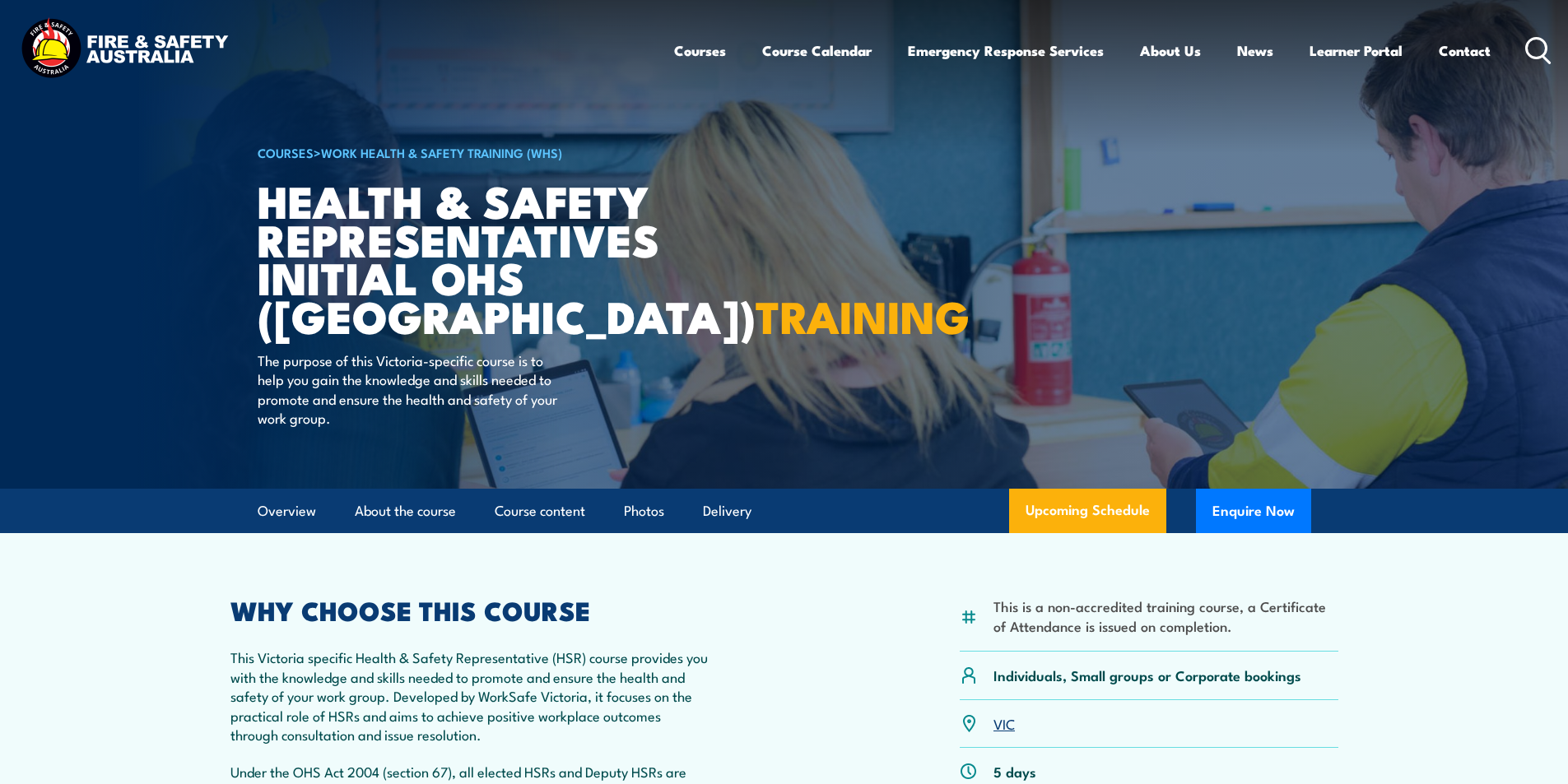
click at [1531, 40] on icon at bounding box center [1538, 50] width 26 height 27
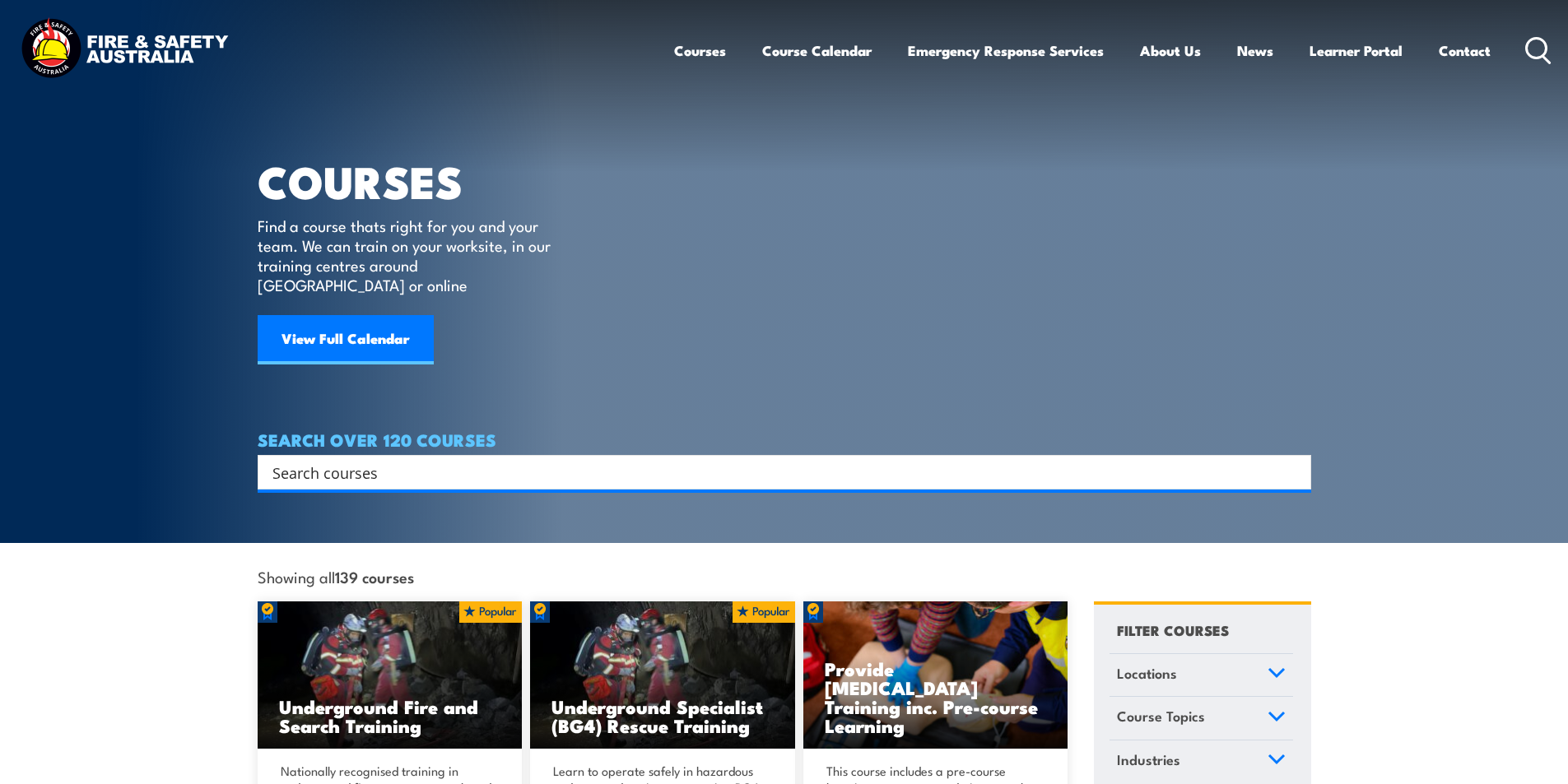
click at [375, 460] on input "Search input" at bounding box center [773, 472] width 1002 height 24
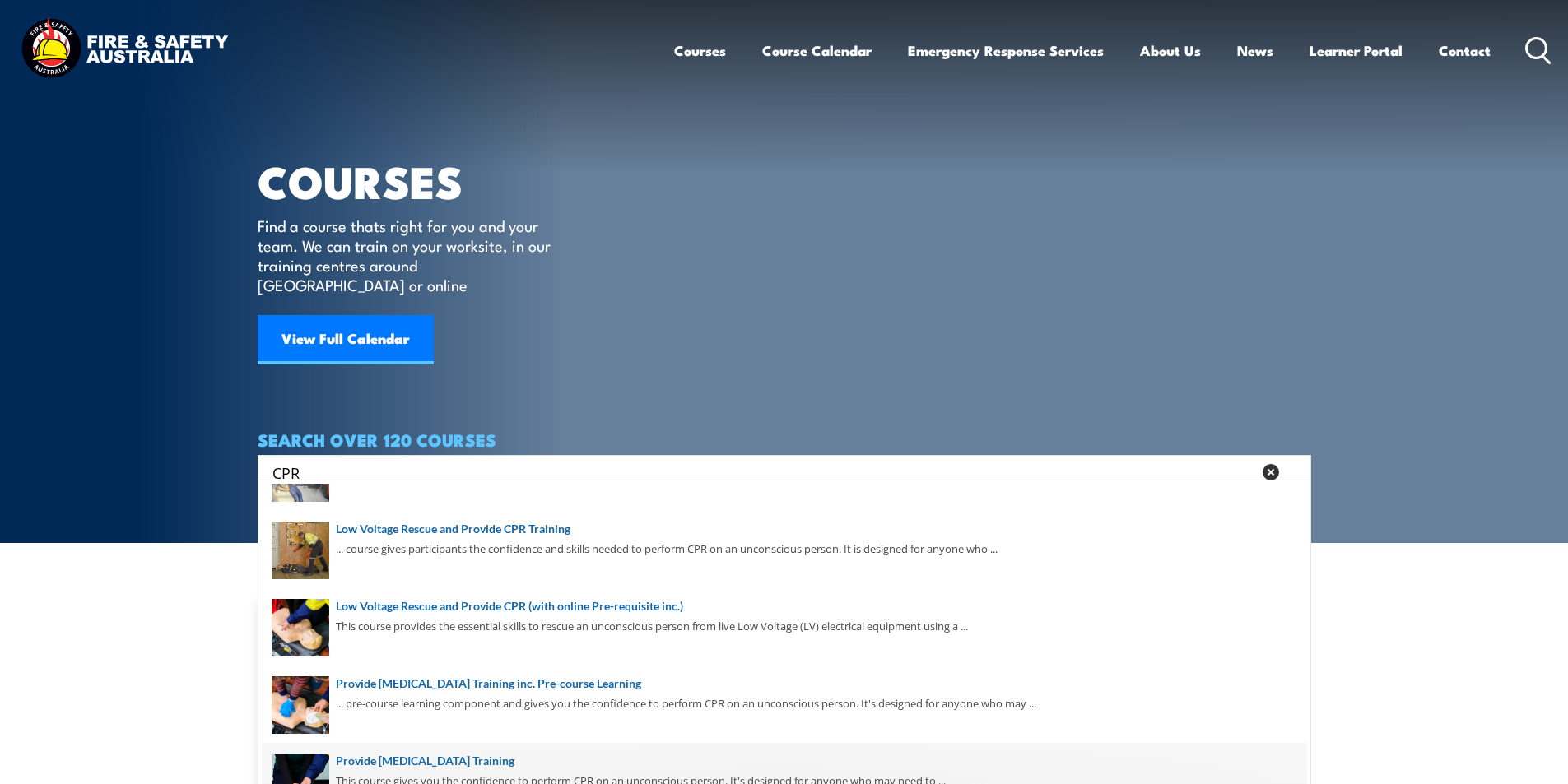
scroll to position [77, 0]
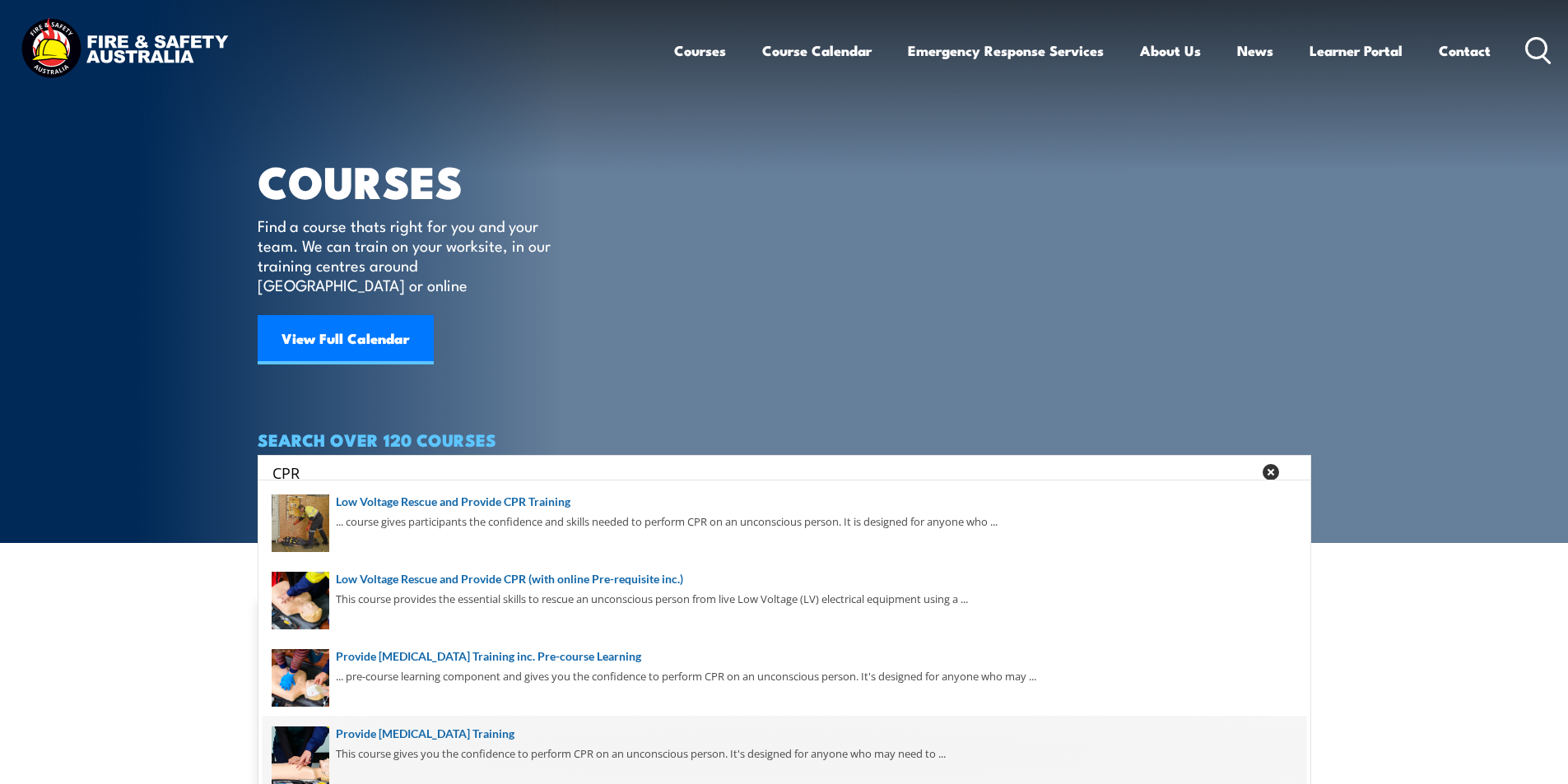
type input "CPR"
click at [563, 729] on span at bounding box center [784, 754] width 1044 height 77
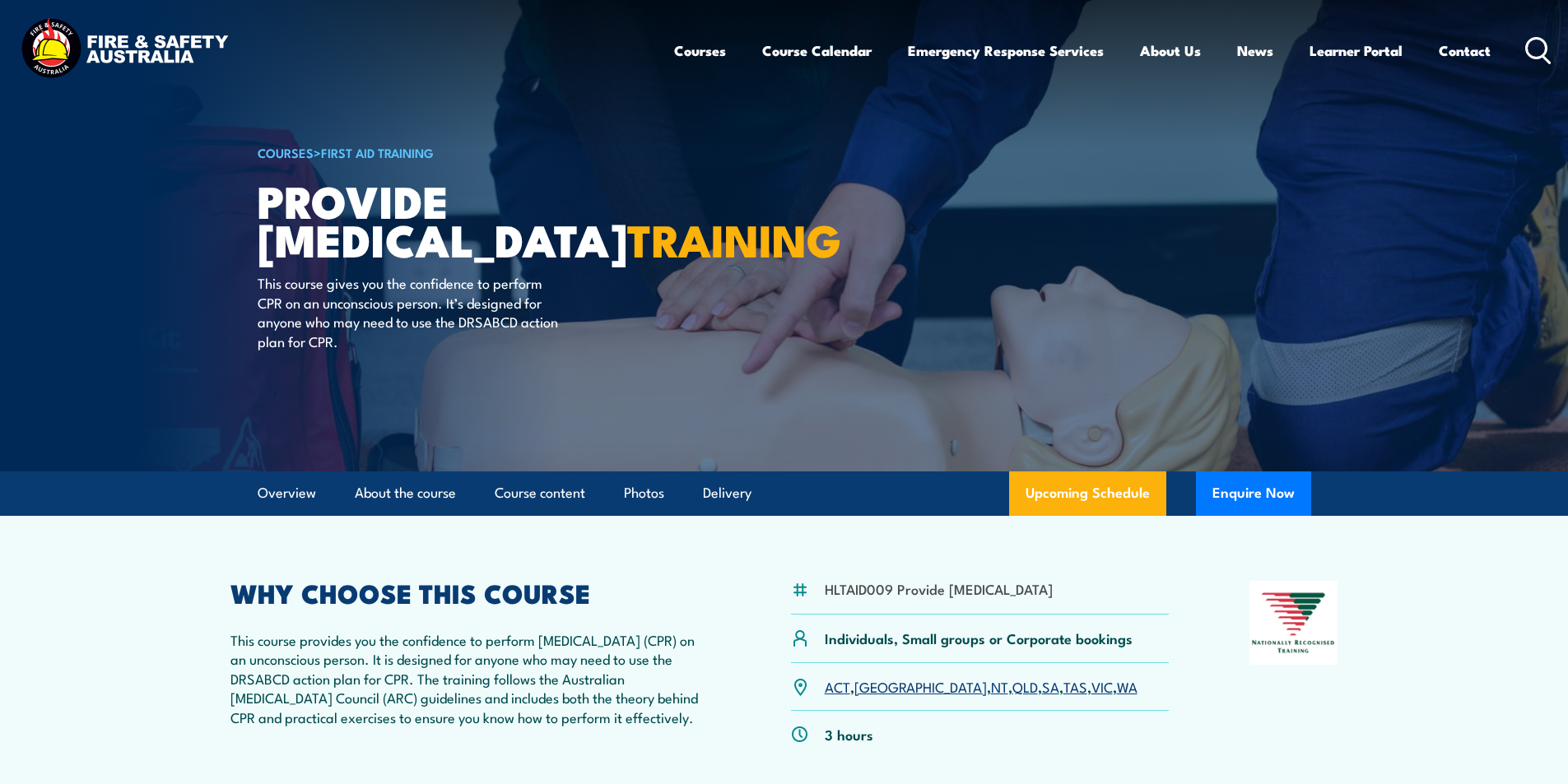
click at [1012, 696] on link "QLD" at bounding box center [1025, 686] width 25 height 20
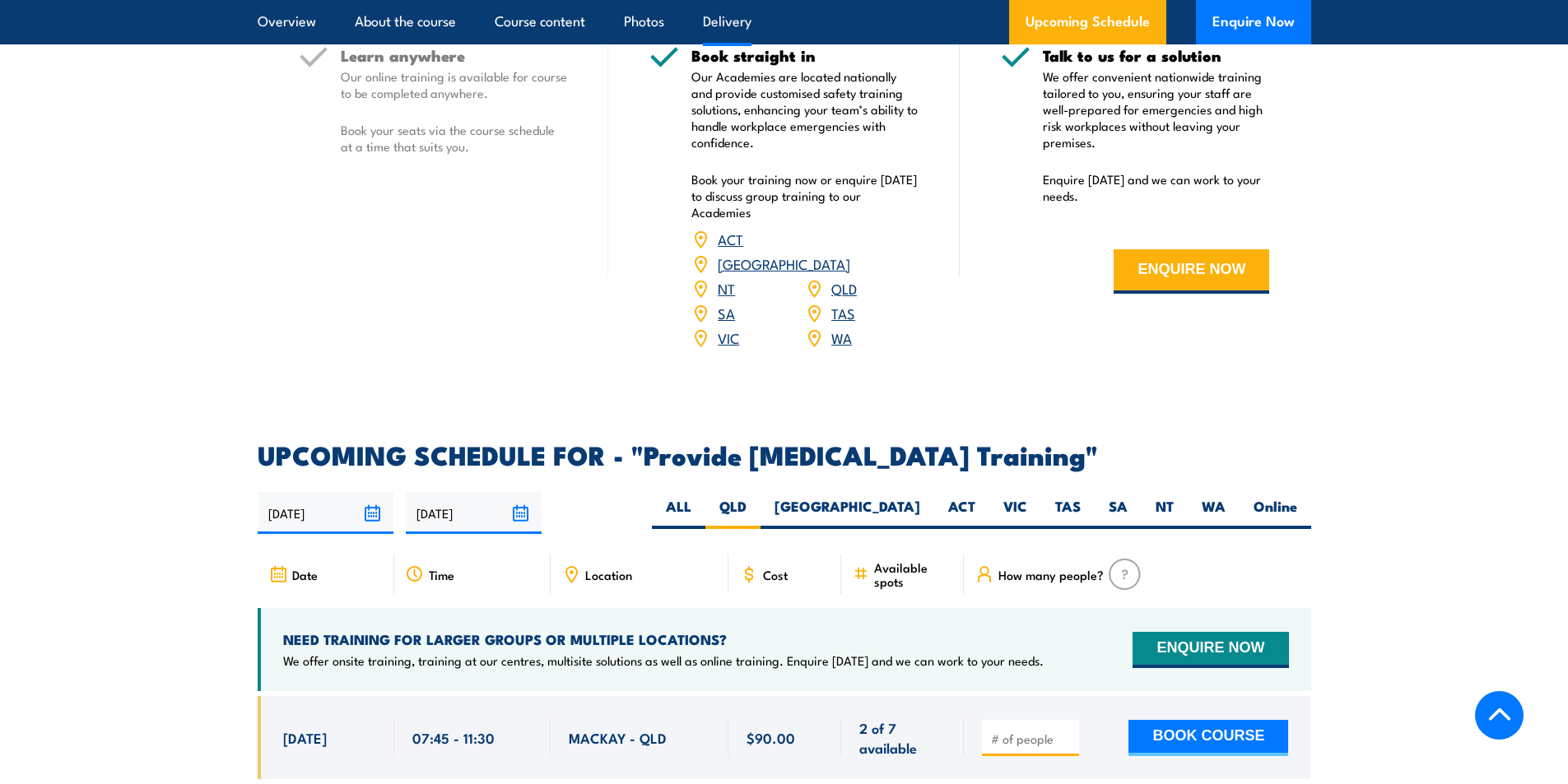
scroll to position [2384, 0]
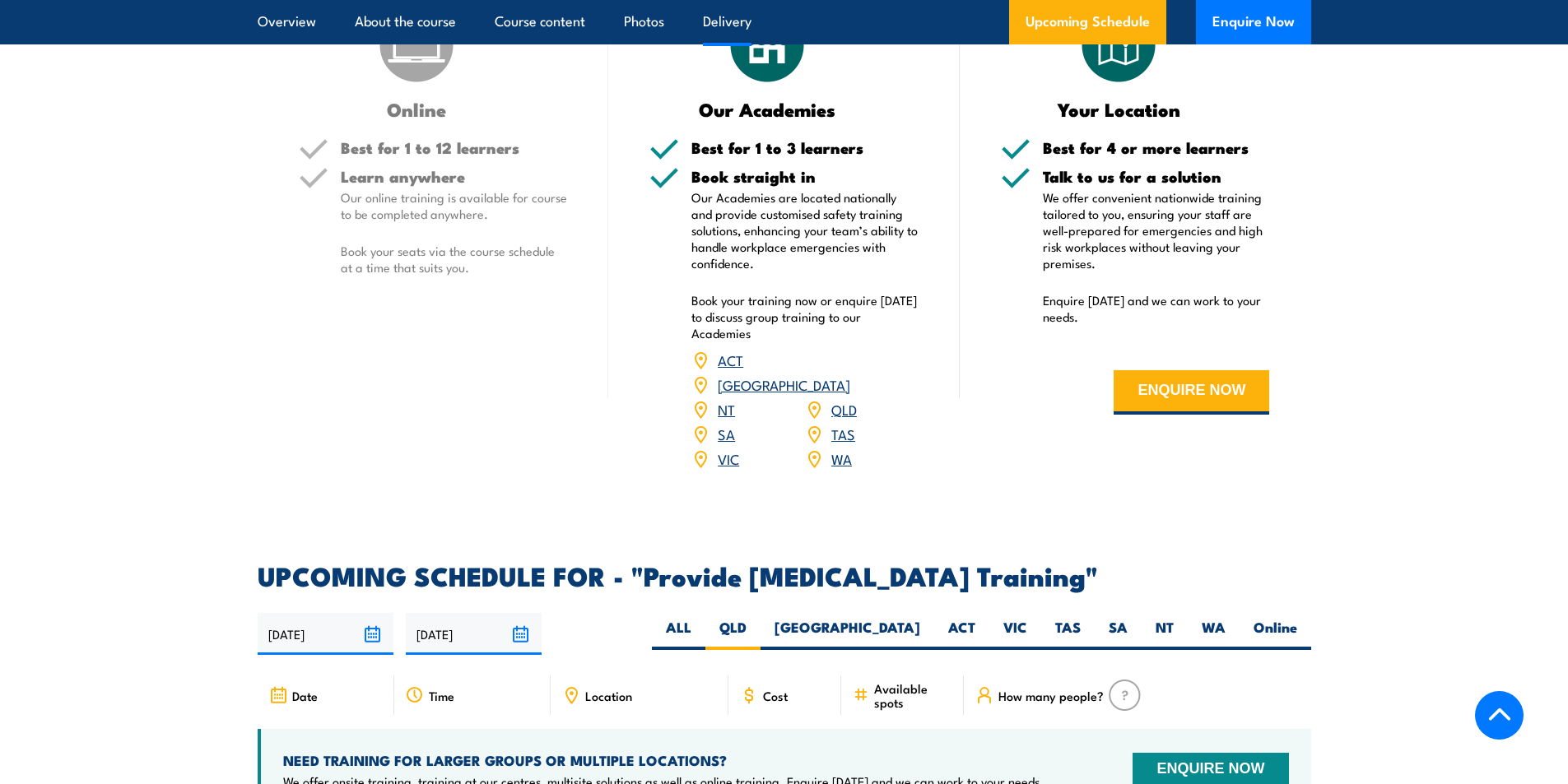
click at [852, 417] on link "QLD" at bounding box center [844, 409] width 25 height 20
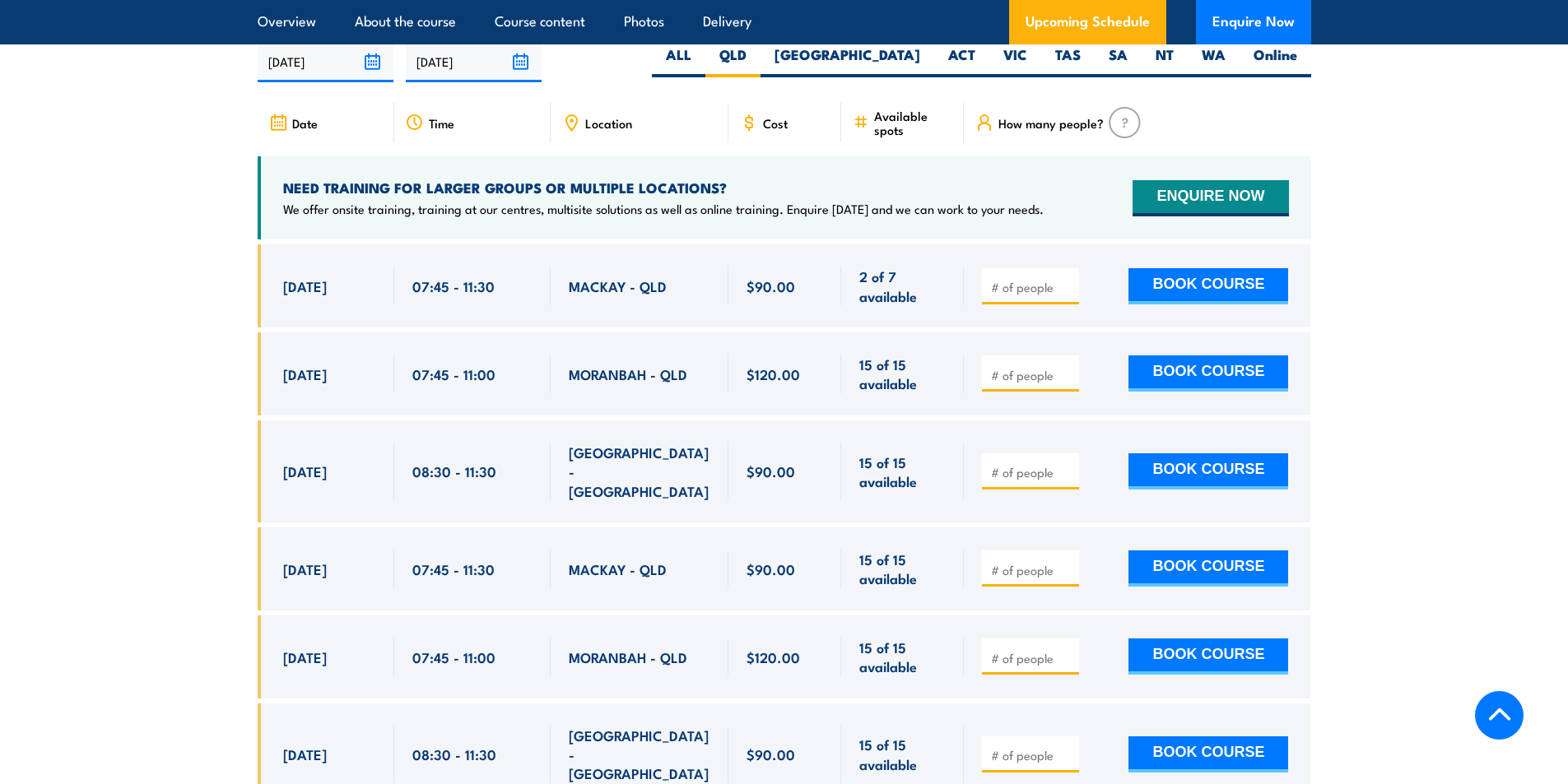
scroll to position [2959, 0]
